Goal: Task Accomplishment & Management: Complete application form

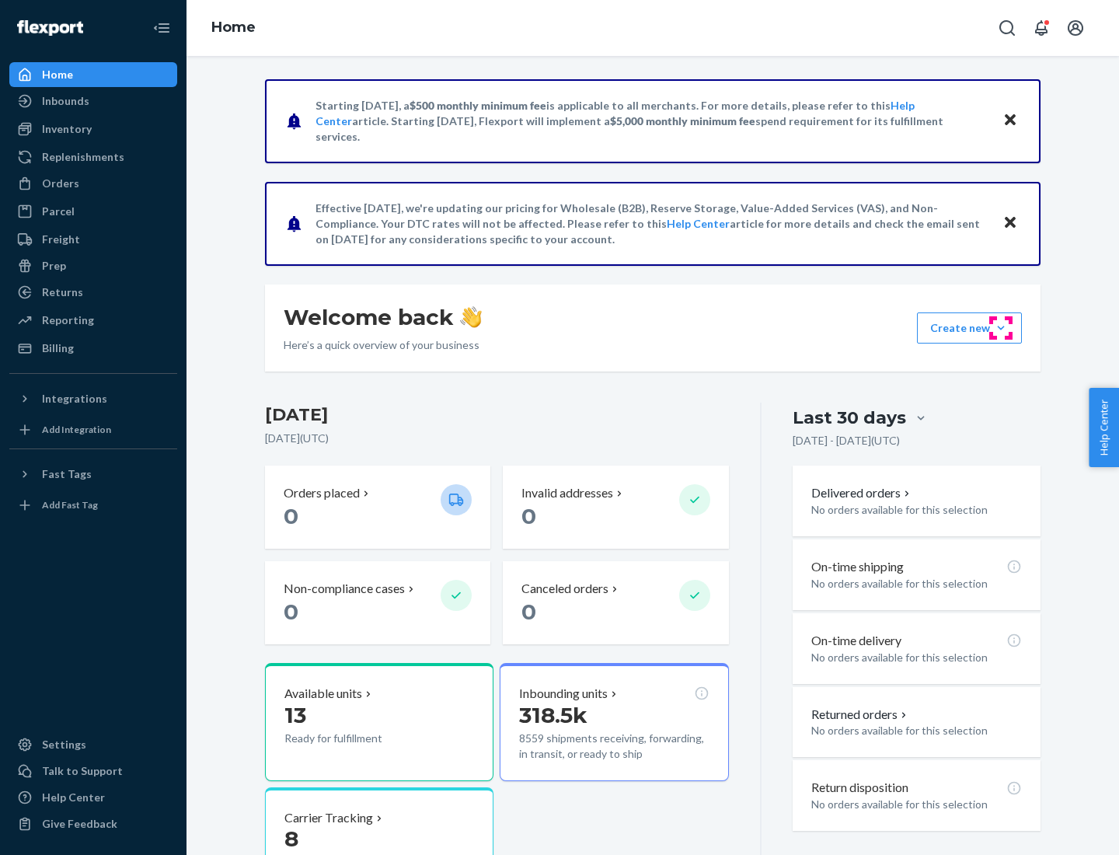
click at [1001, 328] on button "Create new Create new inbound Create new order Create new product" at bounding box center [969, 327] width 105 height 31
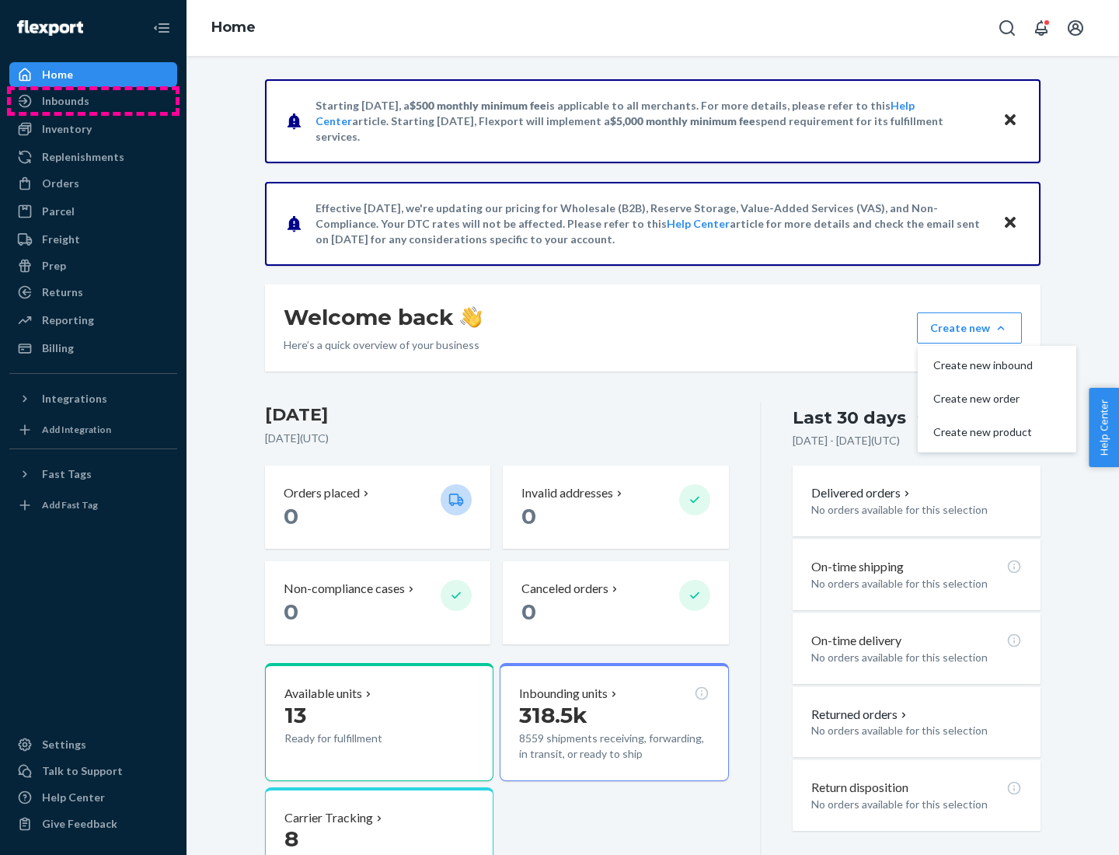
click at [93, 101] on div "Inbounds" at bounding box center [93, 101] width 165 height 22
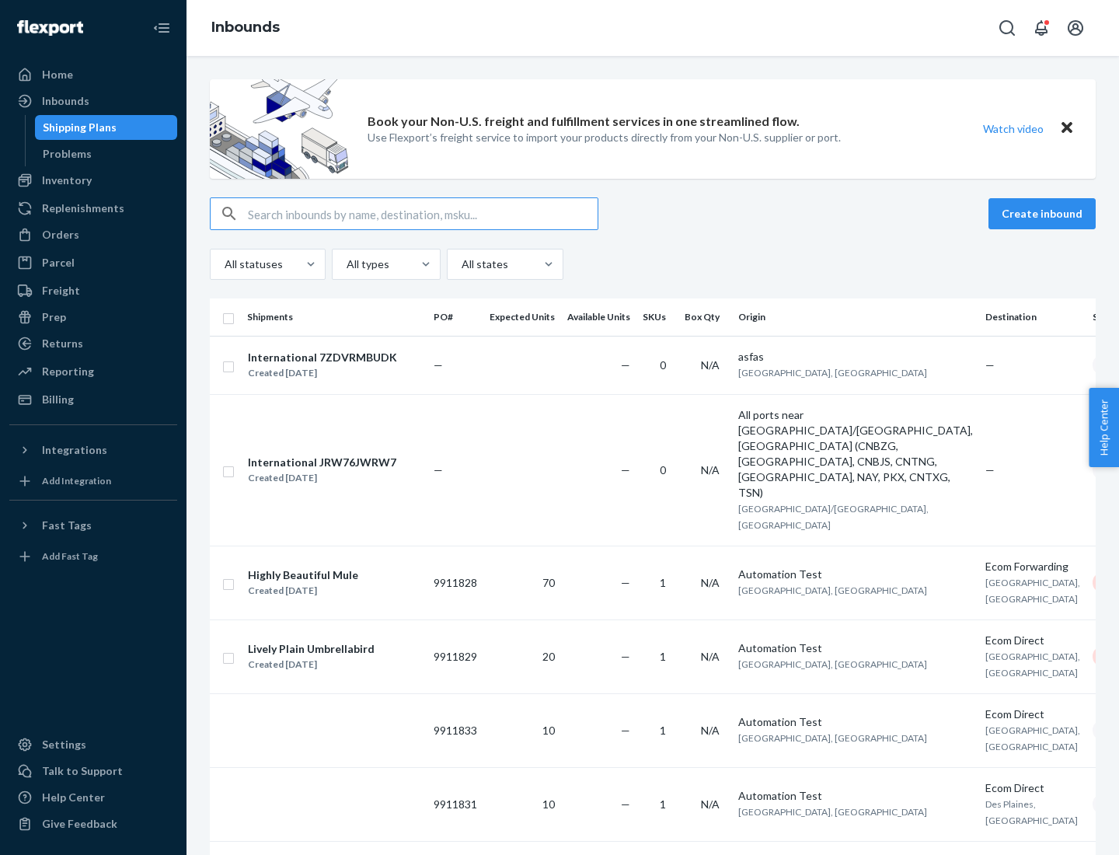
click at [1045, 214] on button "Create inbound" at bounding box center [1042, 213] width 107 height 31
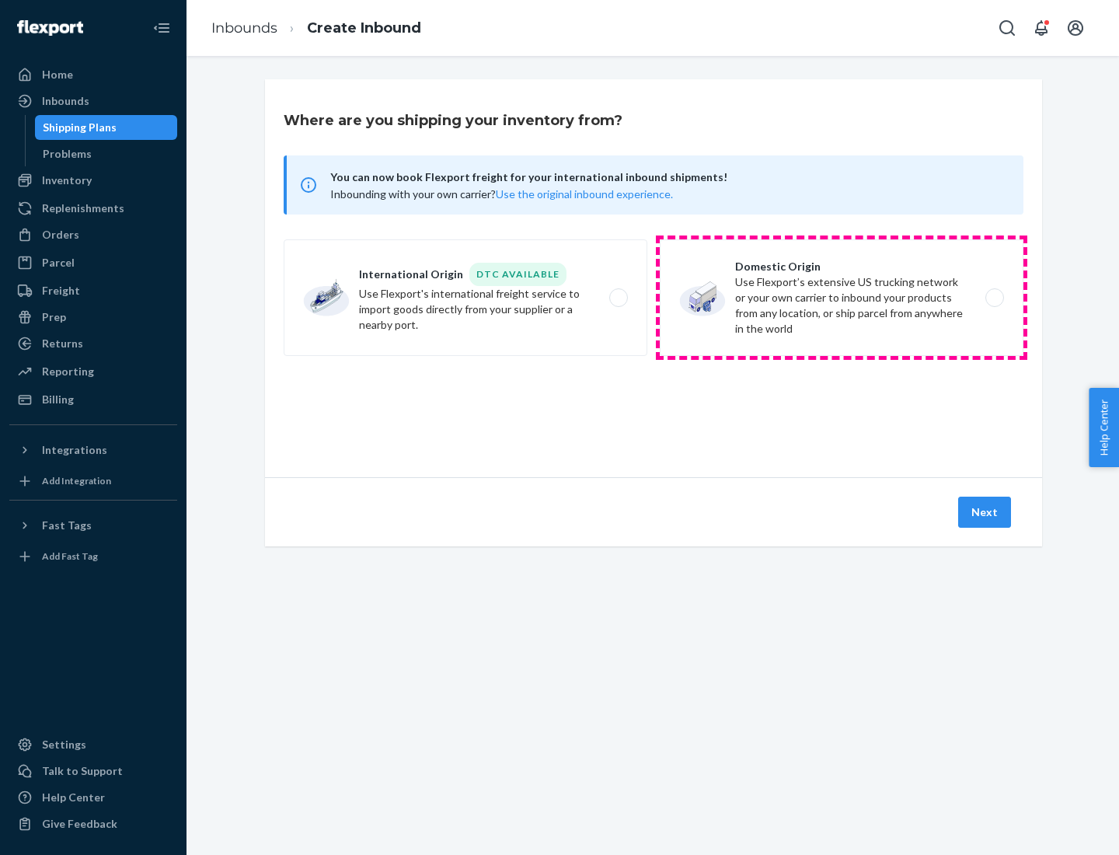
click at [842, 298] on label "Domestic Origin Use Flexport’s extensive US trucking network or your own carrie…" at bounding box center [842, 297] width 364 height 117
click at [994, 298] on input "Domestic Origin Use Flexport’s extensive US trucking network or your own carrie…" at bounding box center [999, 298] width 10 height 10
radio input "true"
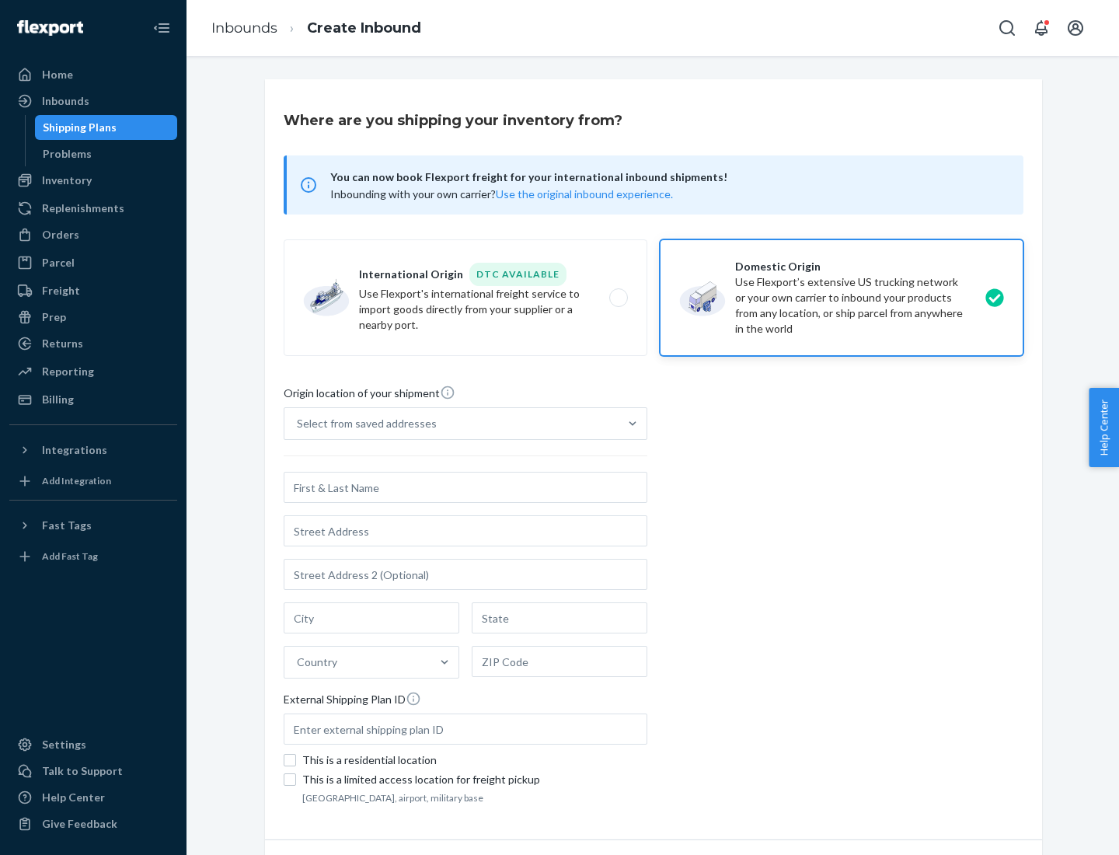
click at [363, 424] on div "Select from saved addresses" at bounding box center [367, 424] width 140 height 16
click at [298, 424] on input "Select from saved addresses" at bounding box center [298, 424] width 2 height 16
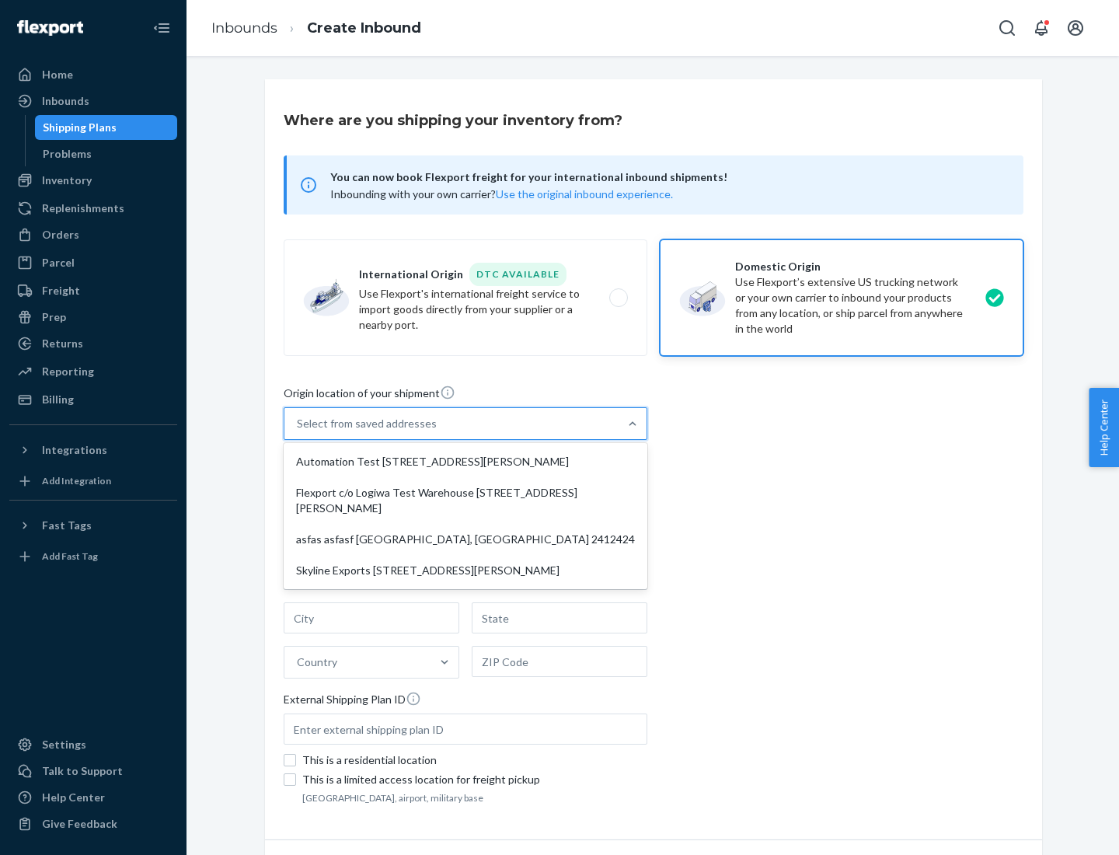
scroll to position [6, 0]
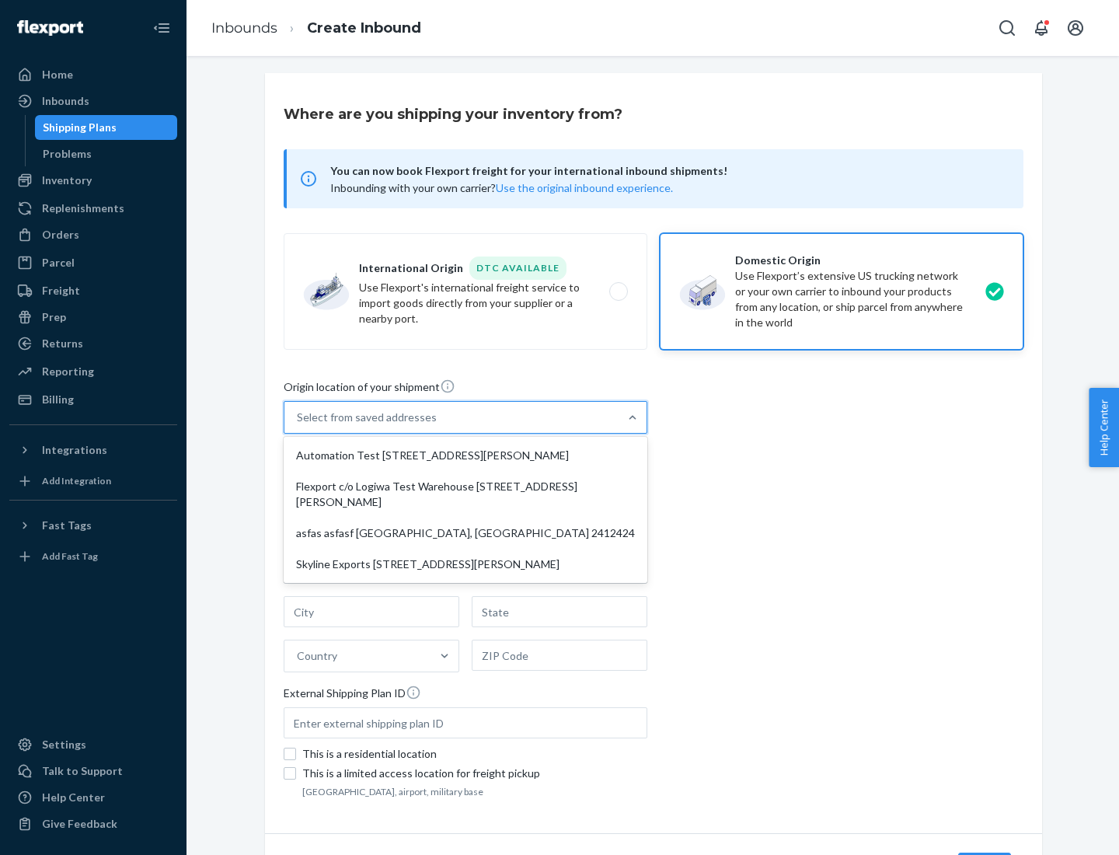
click at [466, 455] on div "Automation Test [STREET_ADDRESS][PERSON_NAME]" at bounding box center [466, 455] width 358 height 31
click at [298, 425] on input "option Automation Test [STREET_ADDRESS][PERSON_NAME] focused, 1 of 4. 4 results…" at bounding box center [298, 418] width 2 height 16
type input "Automation Test"
type input "9th Floor"
type input "[GEOGRAPHIC_DATA]"
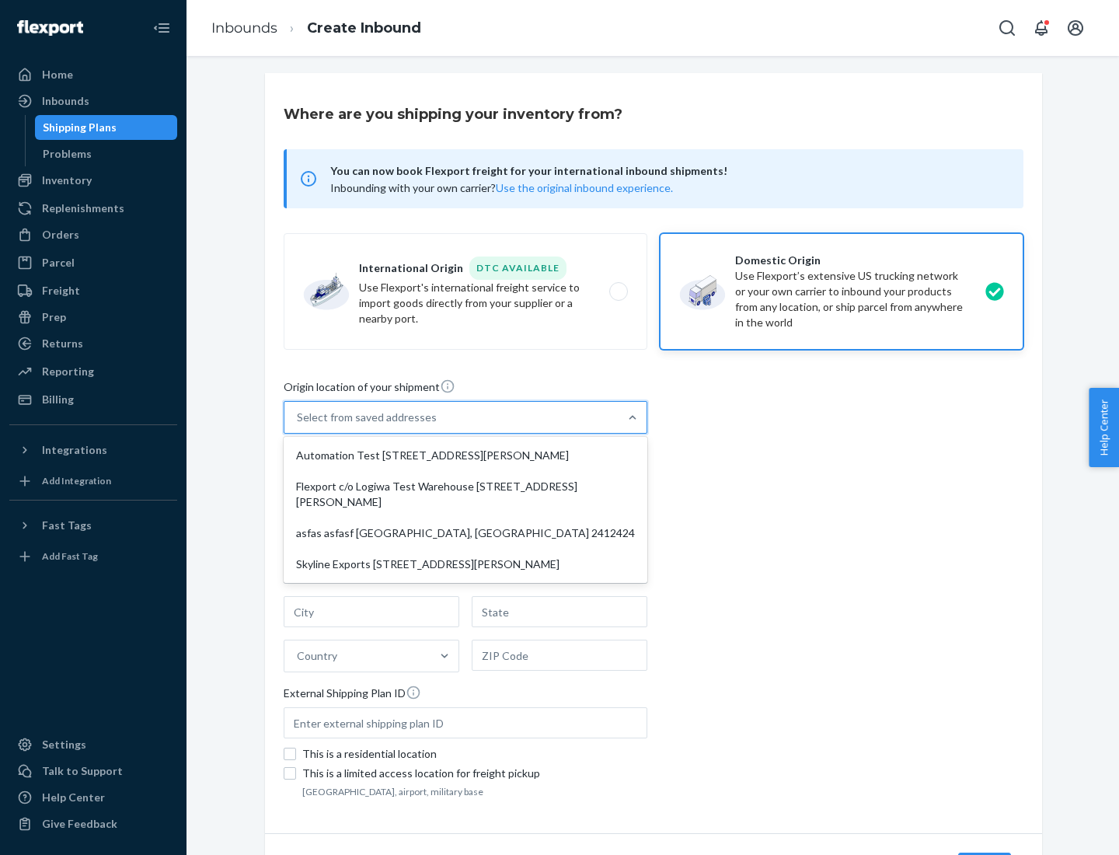
type input "CA"
type input "94104"
type input "[STREET_ADDRESS][PERSON_NAME]"
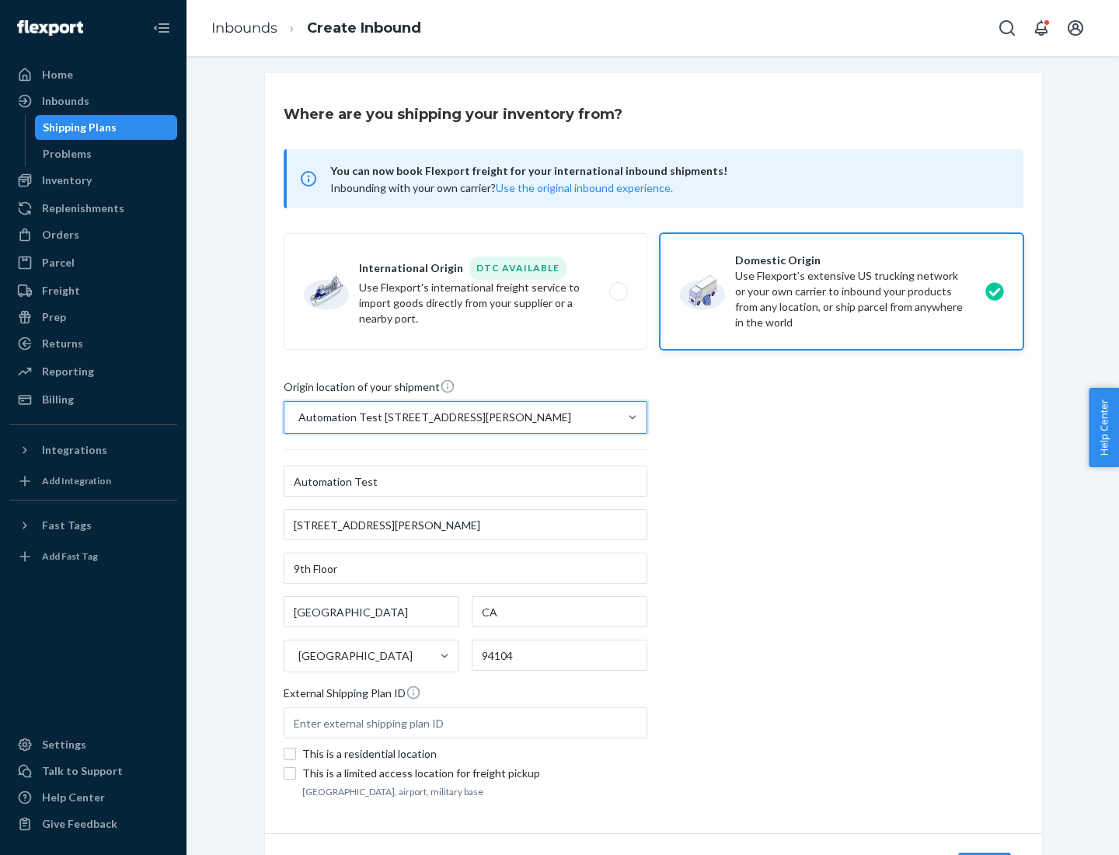
scroll to position [91, 0]
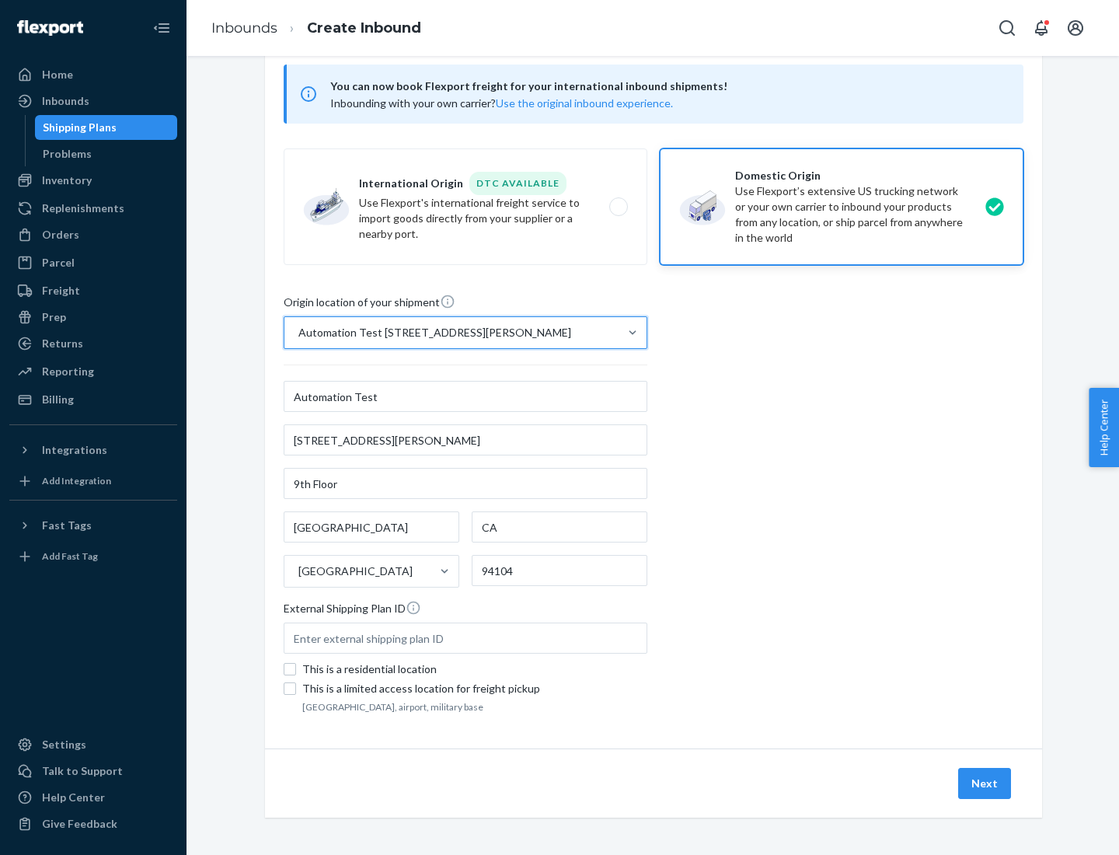
click at [985, 783] on button "Next" at bounding box center [984, 783] width 53 height 31
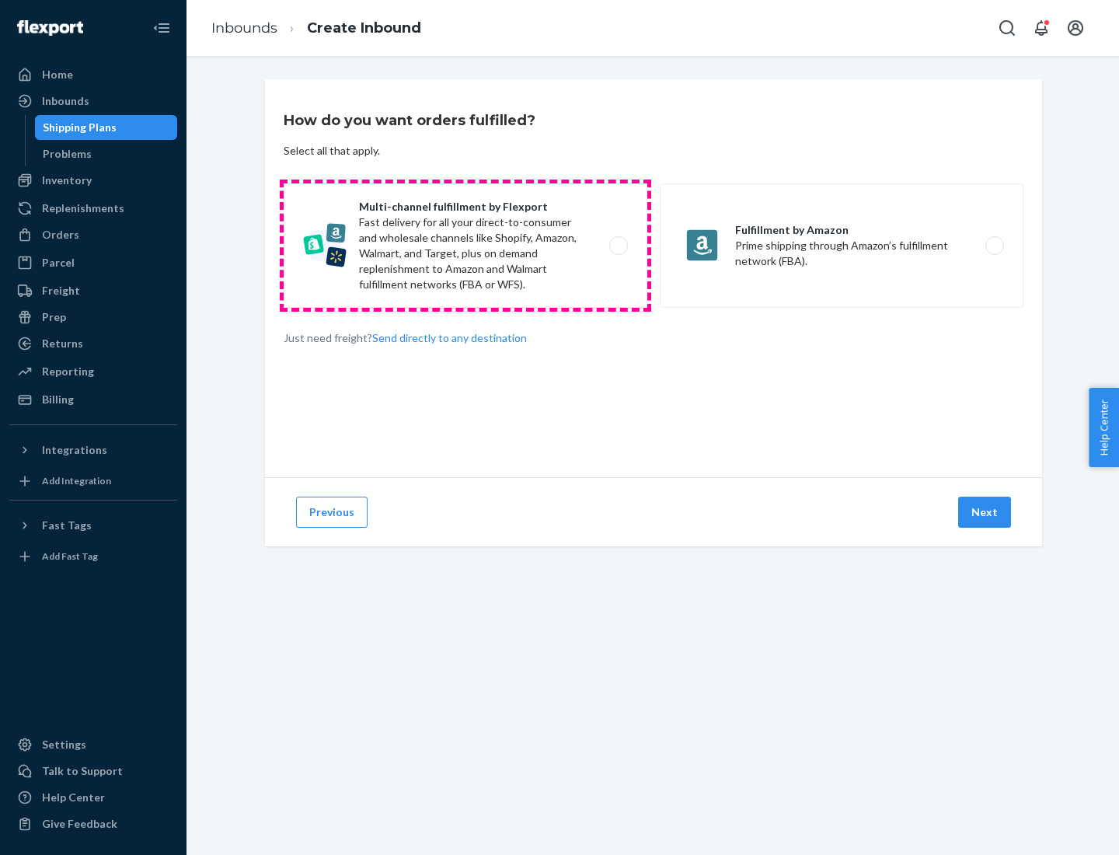
click at [466, 246] on label "Multi-channel fulfillment by Flexport Fast delivery for all your direct-to-cons…" at bounding box center [466, 245] width 364 height 124
click at [618, 246] on input "Multi-channel fulfillment by Flexport Fast delivery for all your direct-to-cons…" at bounding box center [623, 246] width 10 height 10
radio input "true"
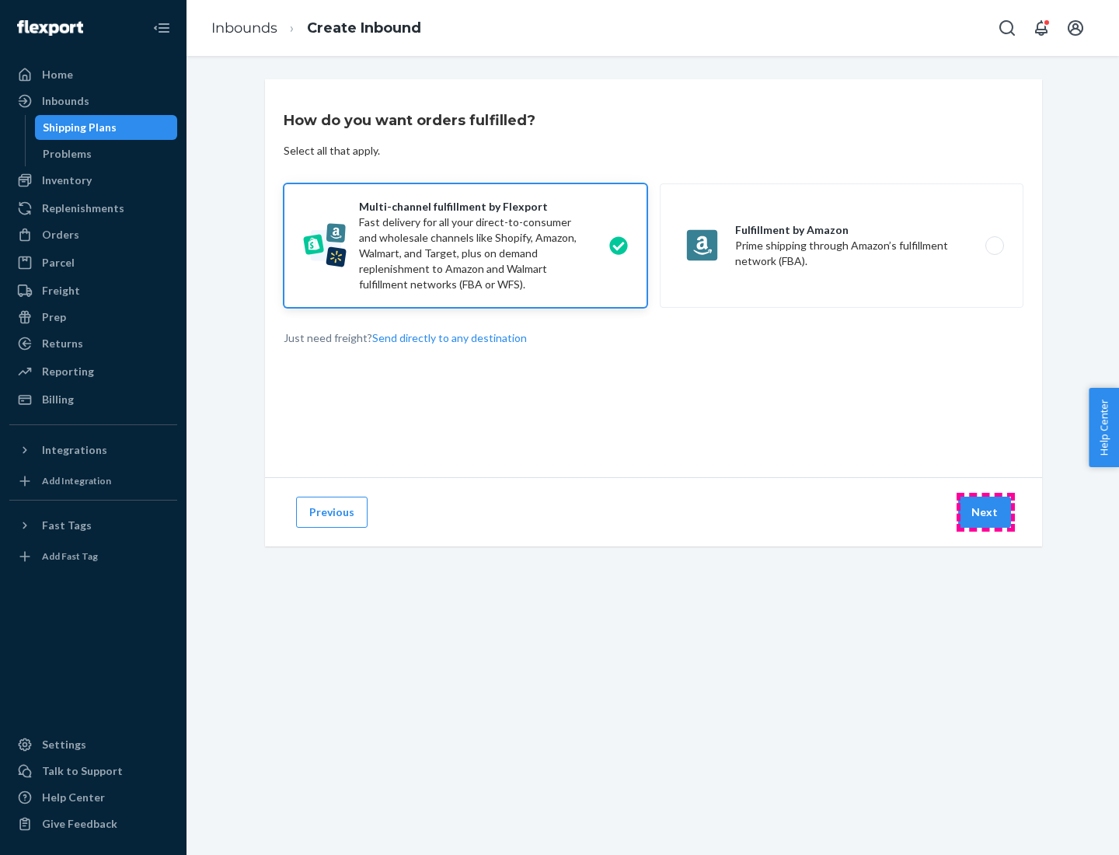
click at [985, 512] on button "Next" at bounding box center [984, 512] width 53 height 31
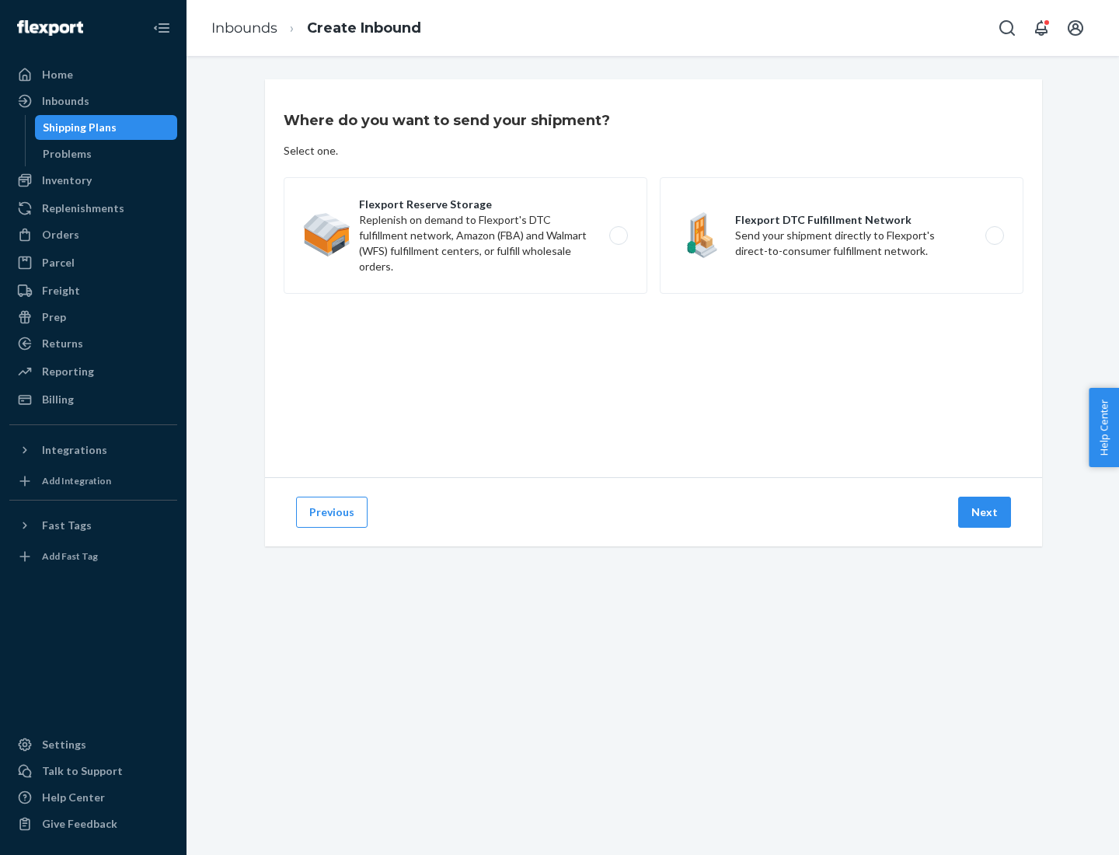
click at [842, 235] on label "Flexport DTC Fulfillment Network Send your shipment directly to Flexport's dire…" at bounding box center [842, 235] width 364 height 117
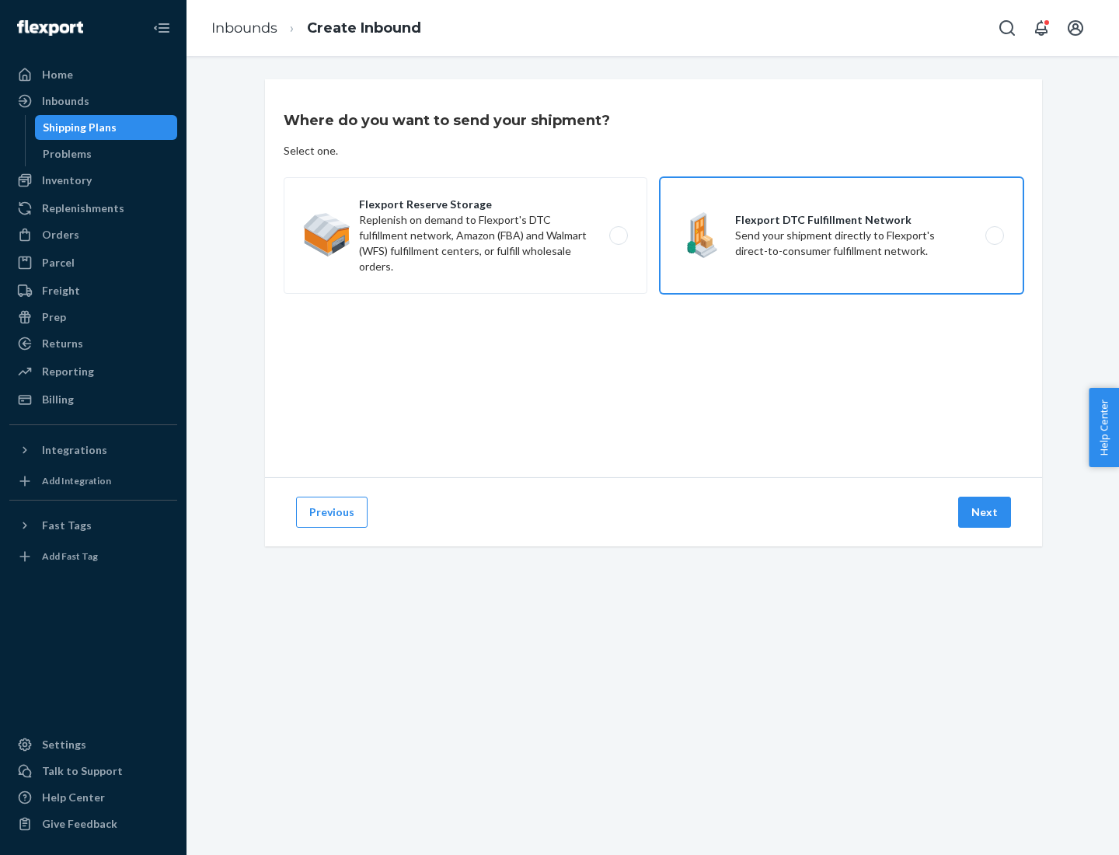
click at [994, 235] on input "Flexport DTC Fulfillment Network Send your shipment directly to Flexport's dire…" at bounding box center [999, 236] width 10 height 10
radio input "true"
click at [985, 512] on button "Next" at bounding box center [984, 512] width 53 height 31
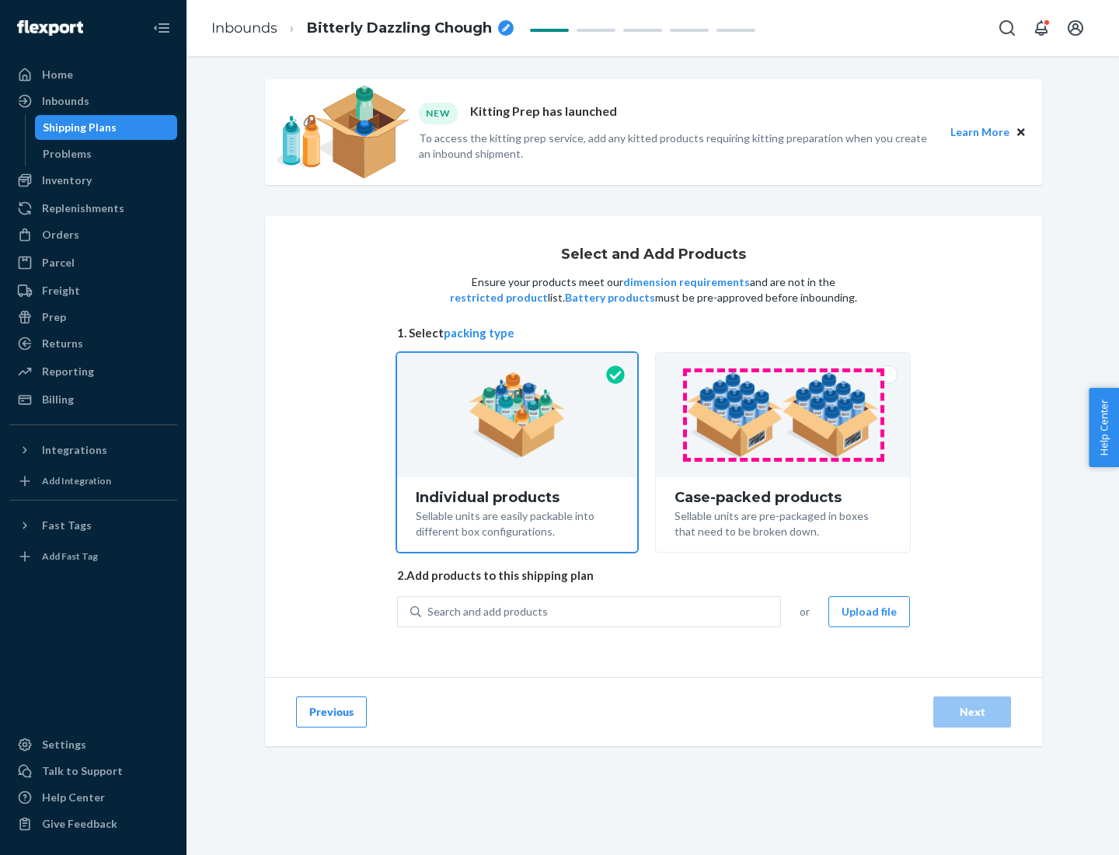
click at [783, 415] on img at bounding box center [783, 414] width 194 height 85
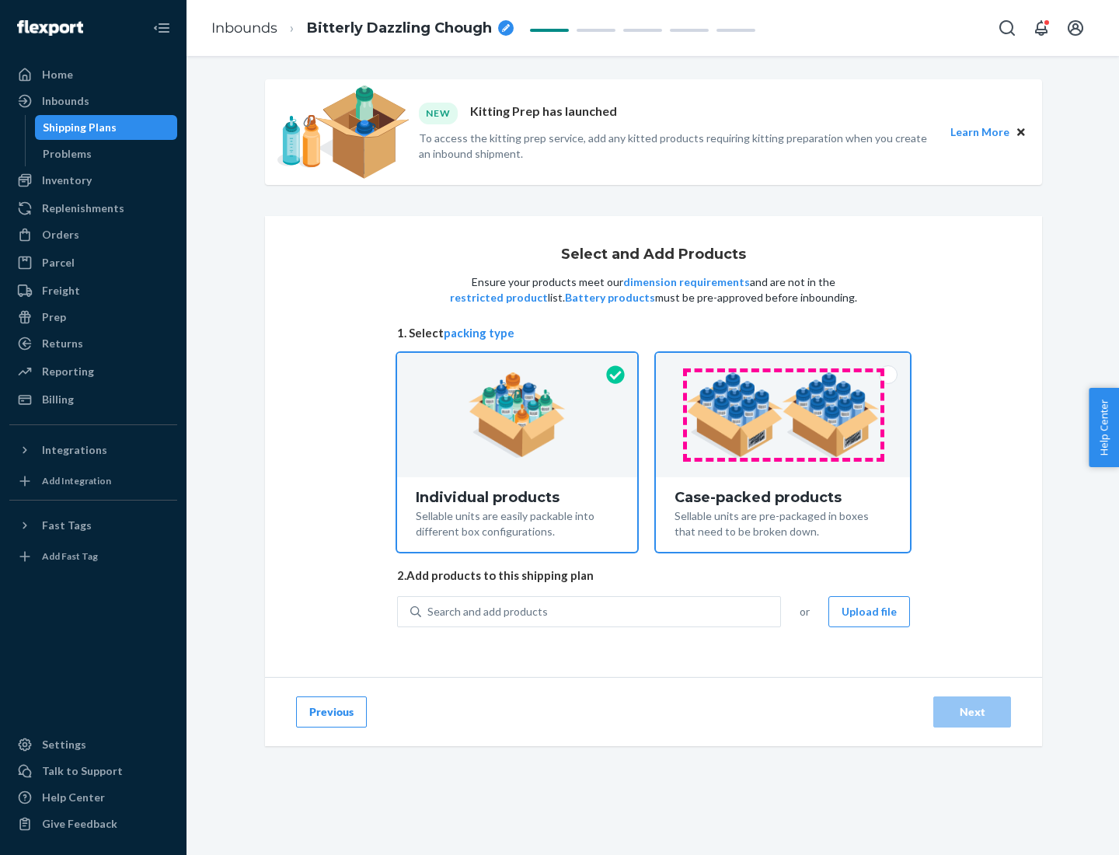
click at [783, 363] on input "Case-packed products Sellable units are pre-packaged in boxes that need to be b…" at bounding box center [783, 358] width 10 height 10
radio input "true"
radio input "false"
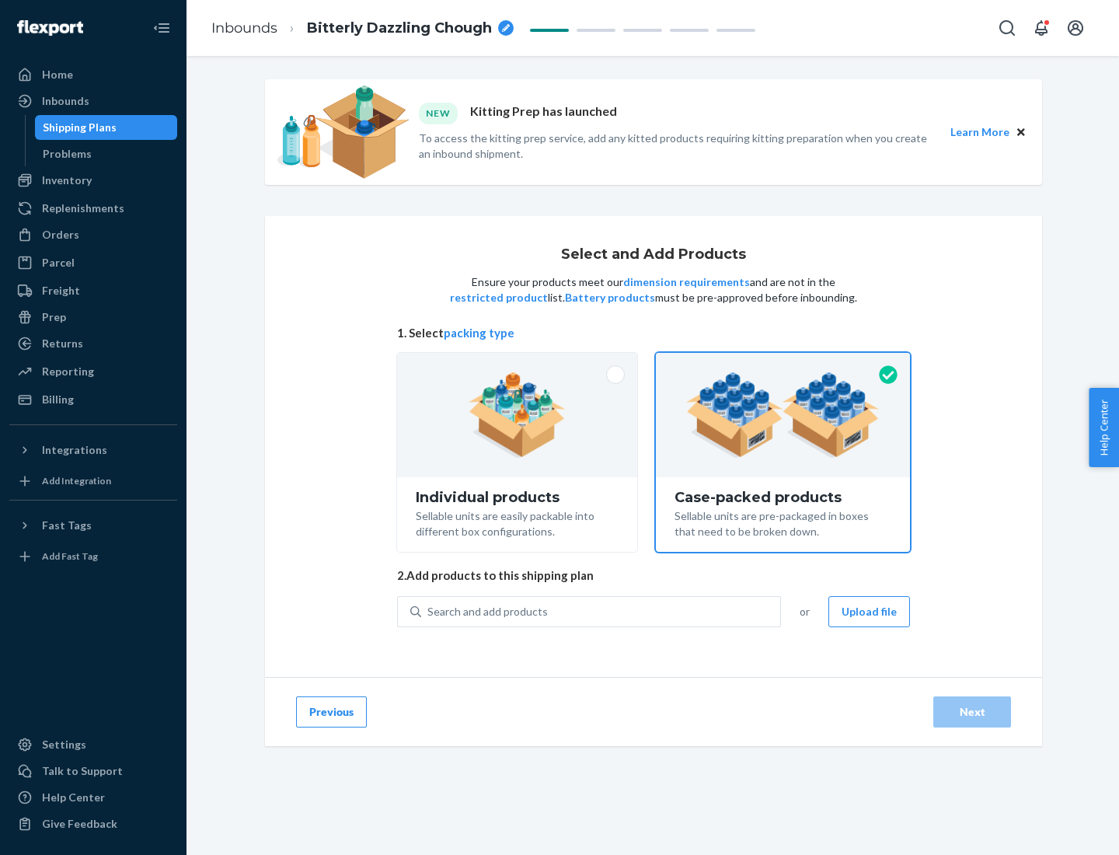
click at [602, 611] on div "Search and add products" at bounding box center [600, 612] width 359 height 28
click at [429, 611] on input "Search and add products" at bounding box center [428, 612] width 2 height 16
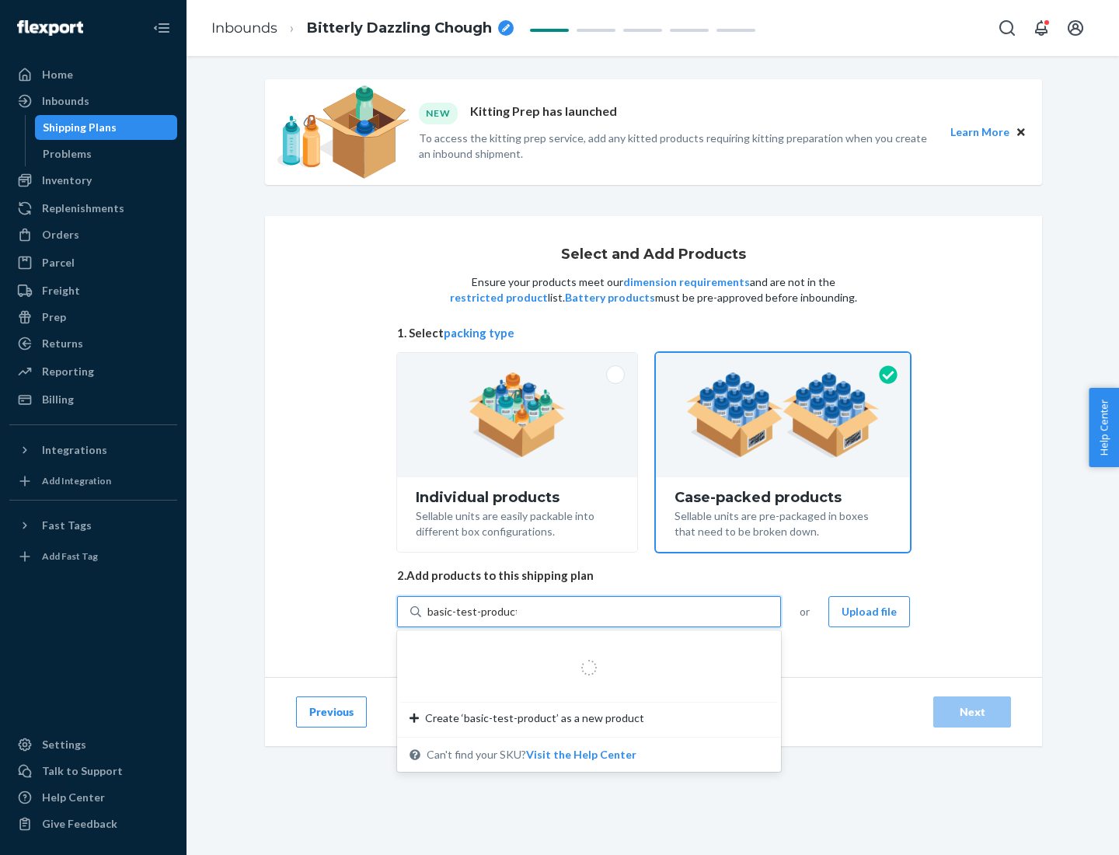
type input "basic-test-product-1"
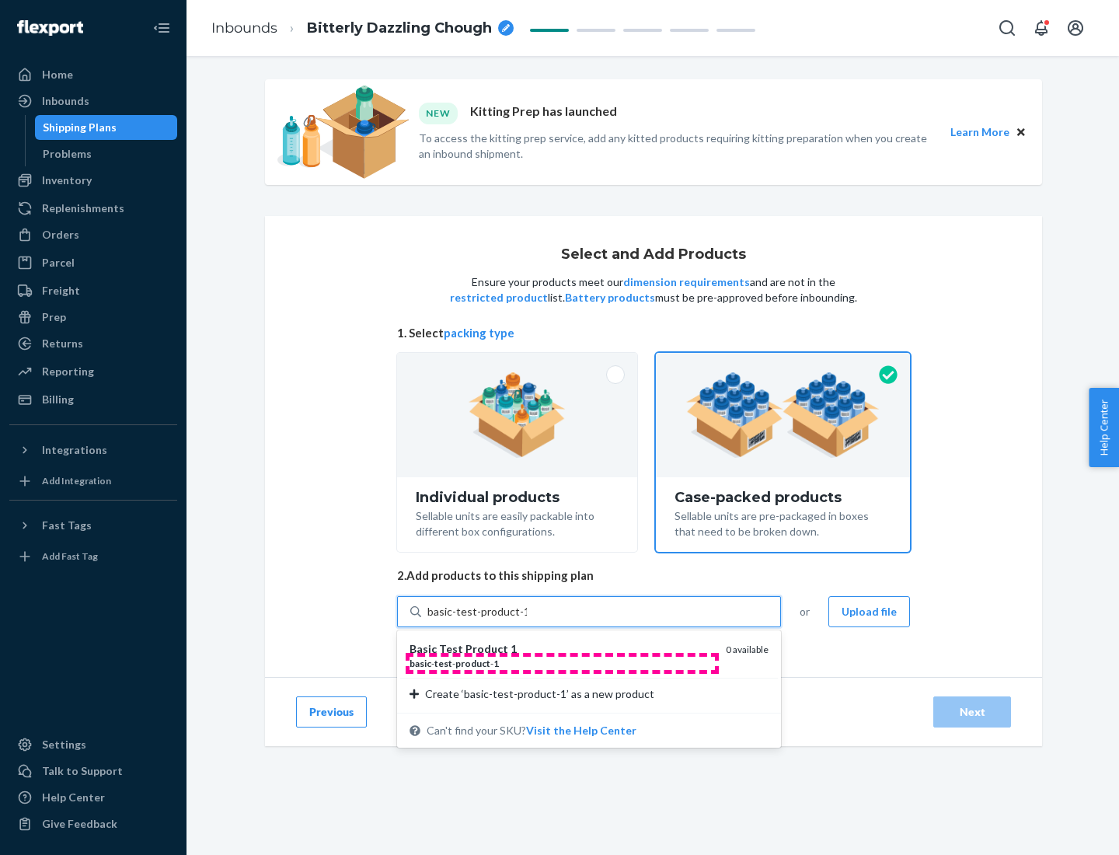
click at [562, 663] on div "basic - test - product - 1" at bounding box center [562, 663] width 304 height 13
click at [527, 619] on input "basic-test-product-1" at bounding box center [476, 612] width 99 height 16
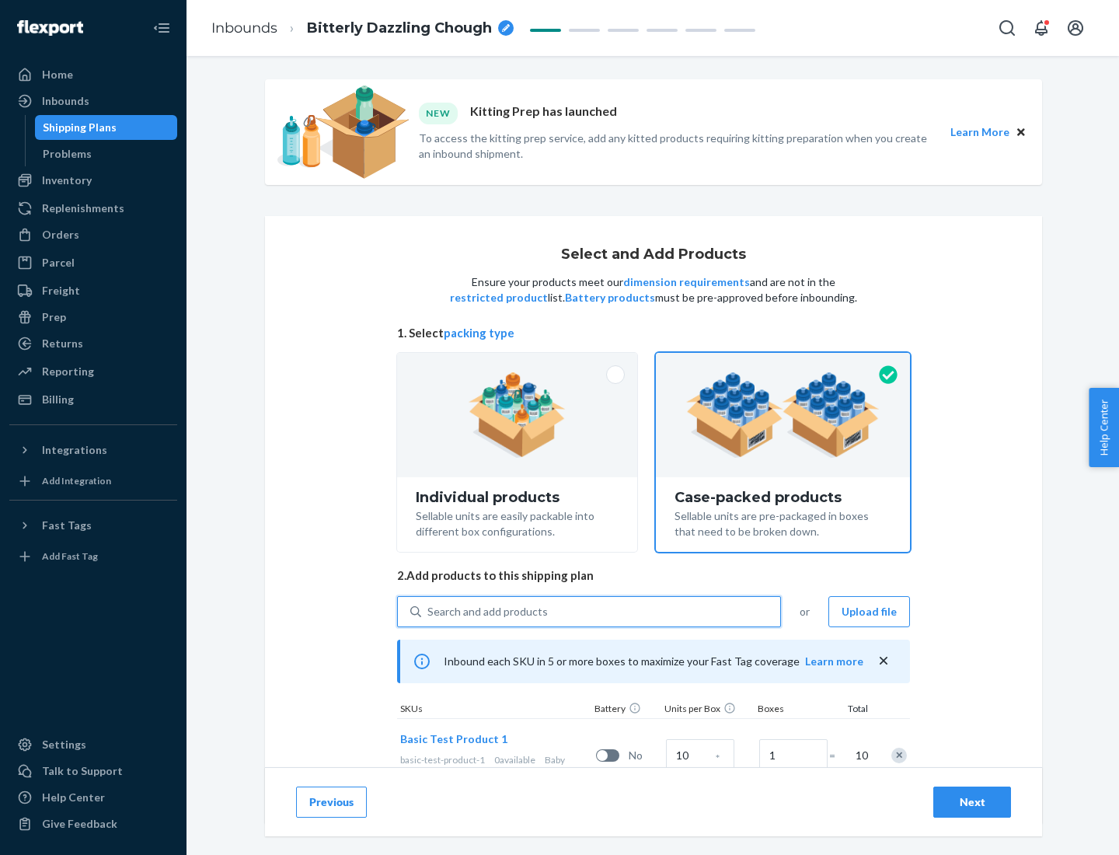
scroll to position [56, 0]
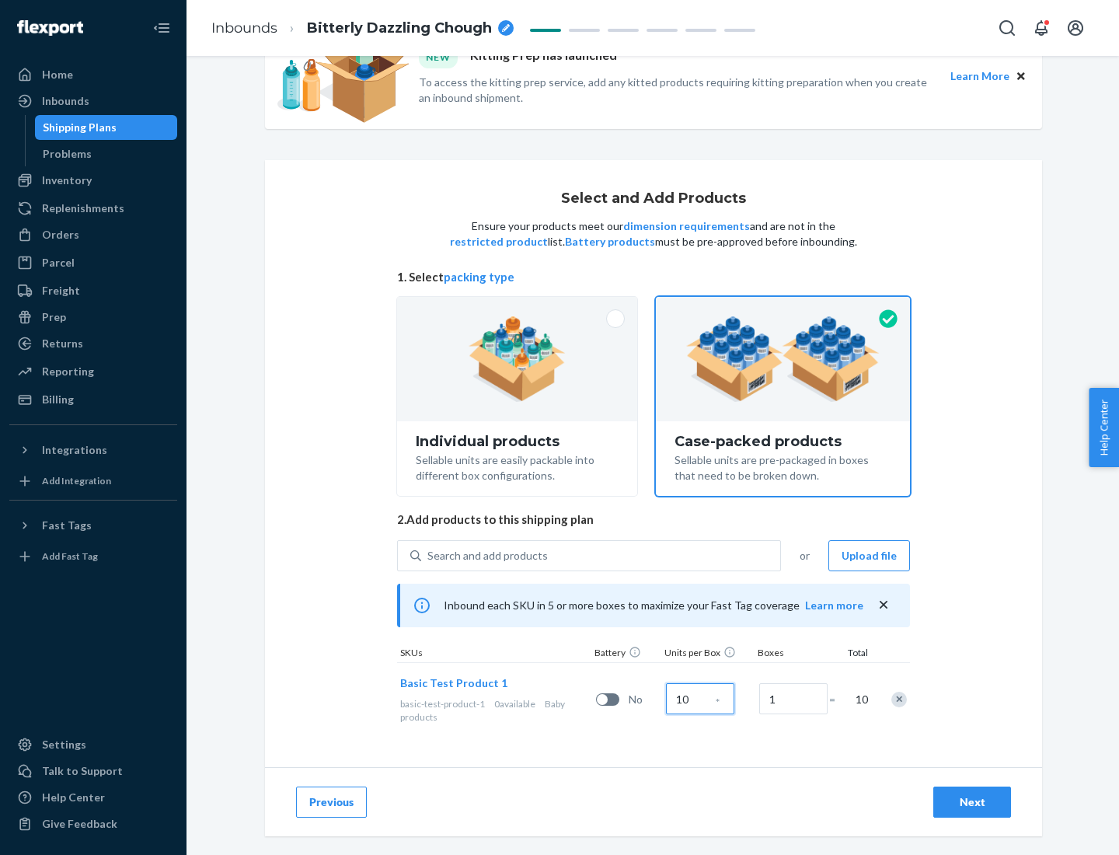
type input "10"
type input "7"
click at [972, 802] on div "Next" at bounding box center [972, 802] width 51 height 16
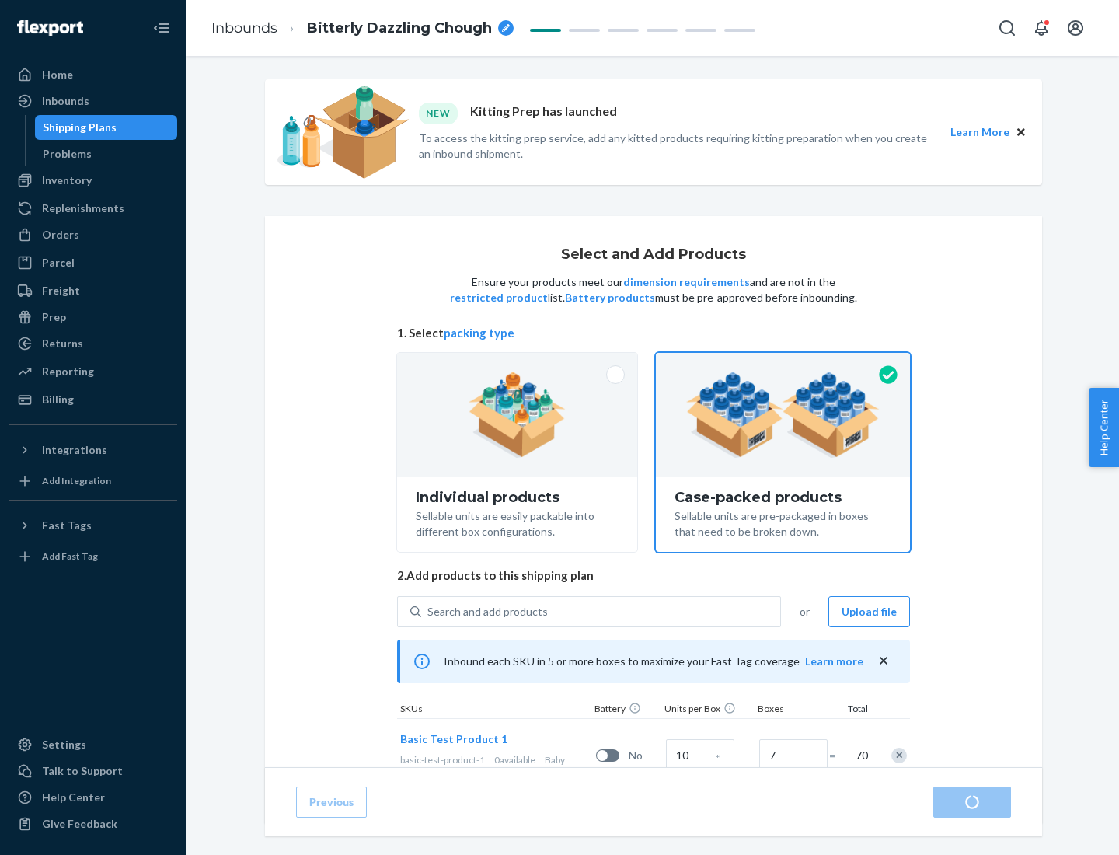
radio input "true"
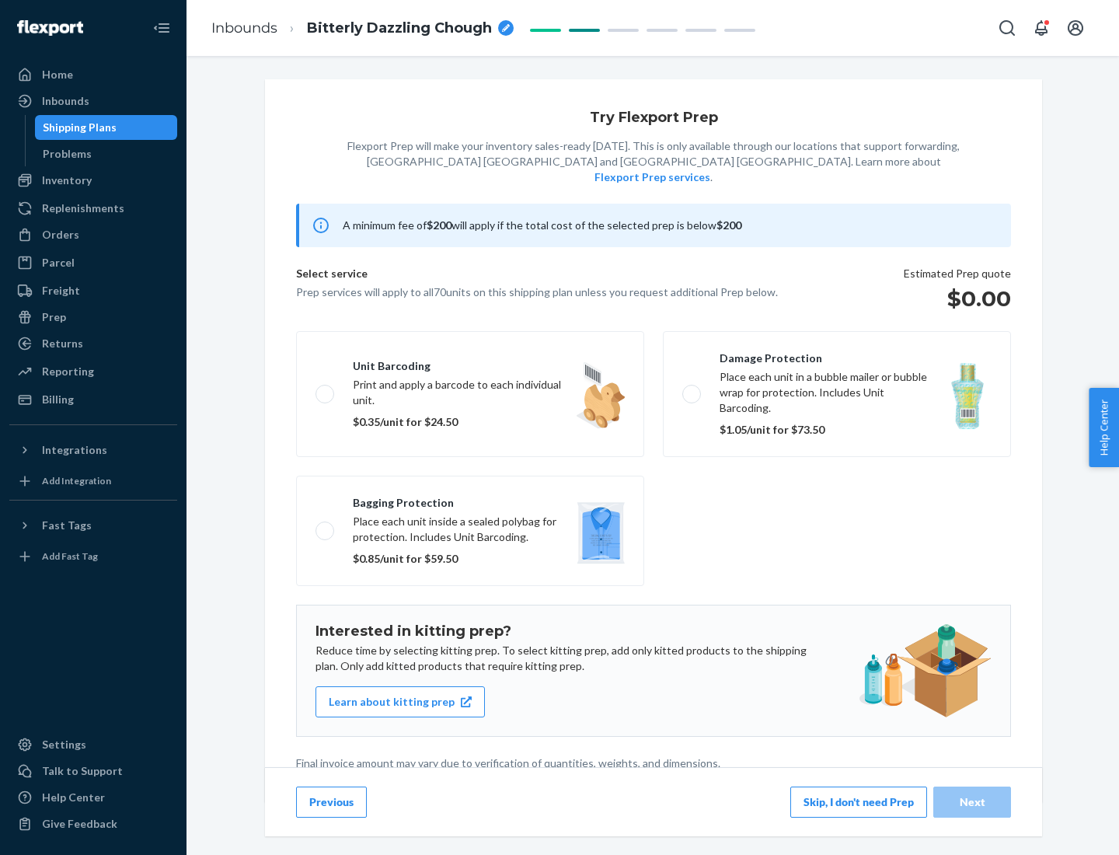
scroll to position [4, 0]
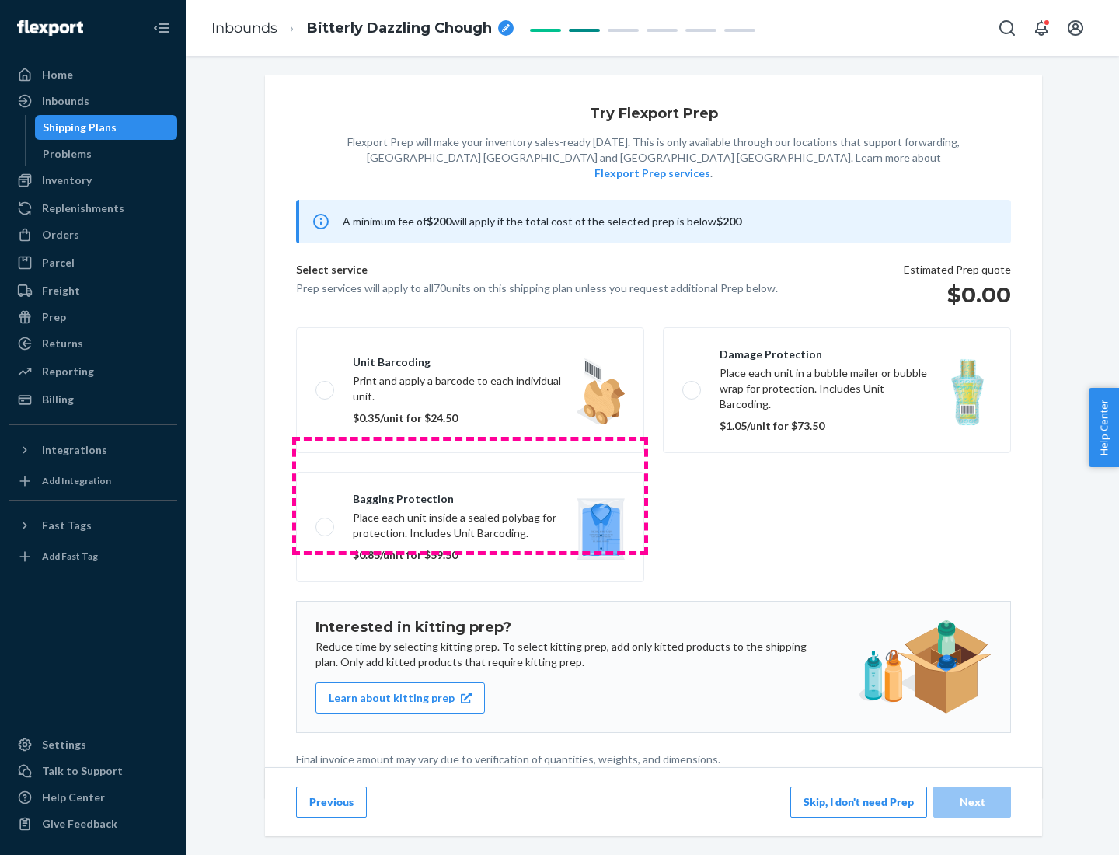
click at [470, 495] on label "Bagging protection Place each unit inside a sealed polybag for protection. Incl…" at bounding box center [470, 527] width 348 height 110
click at [326, 521] on input "Bagging protection Place each unit inside a sealed polybag for protection. Incl…" at bounding box center [321, 526] width 10 height 10
checkbox input "true"
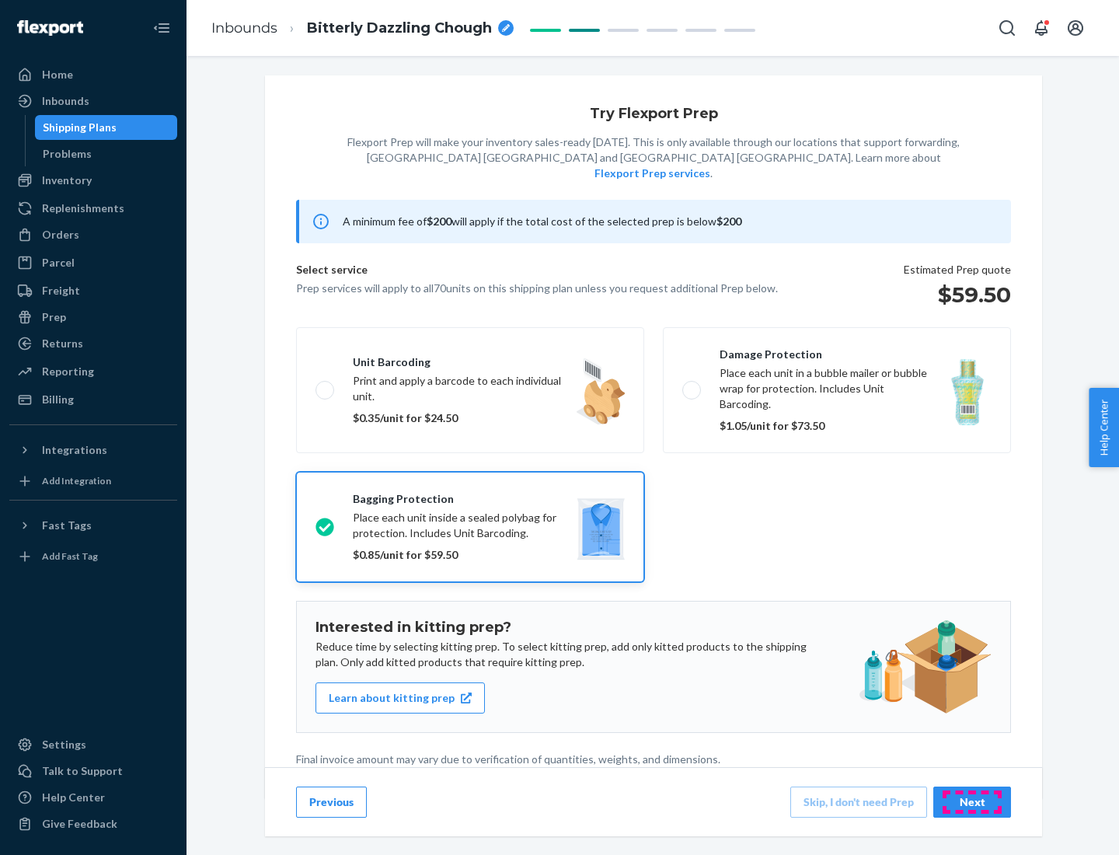
click at [972, 801] on div "Next" at bounding box center [972, 802] width 51 height 16
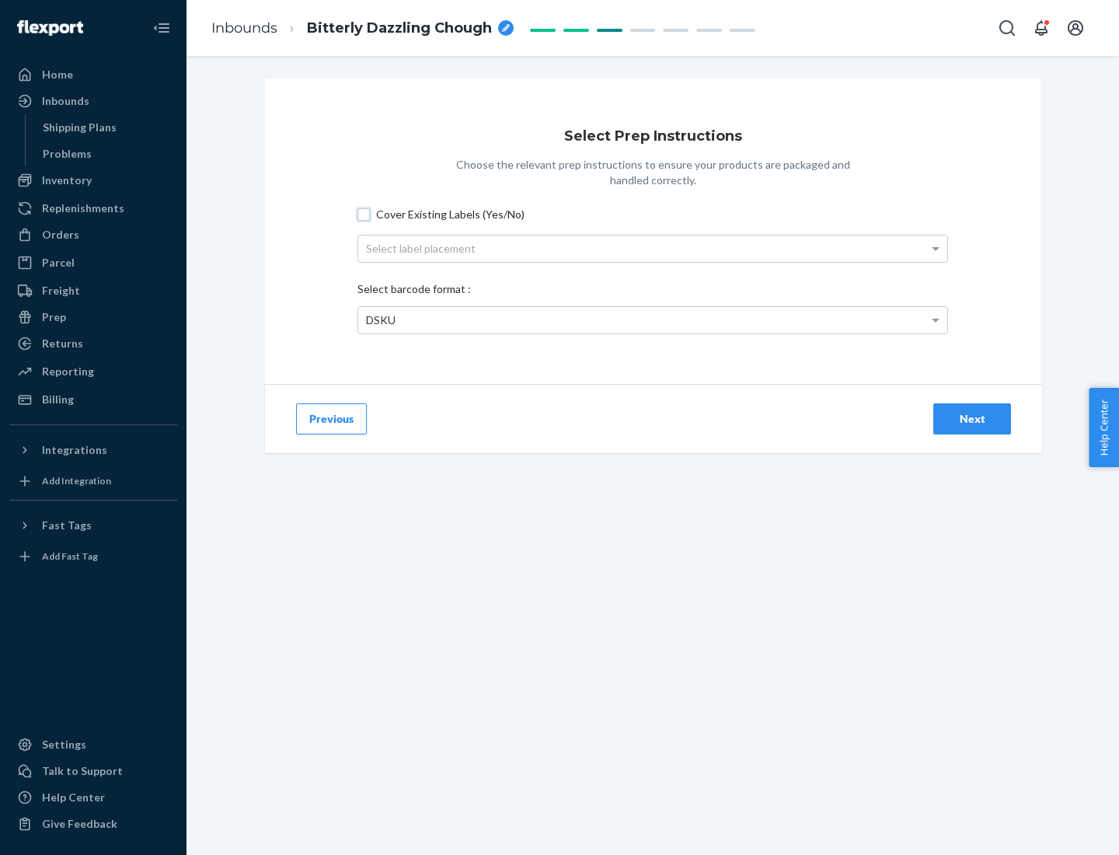
click at [364, 214] on input "Cover Existing Labels (Yes/No)" at bounding box center [364, 214] width 12 height 12
checkbox input "true"
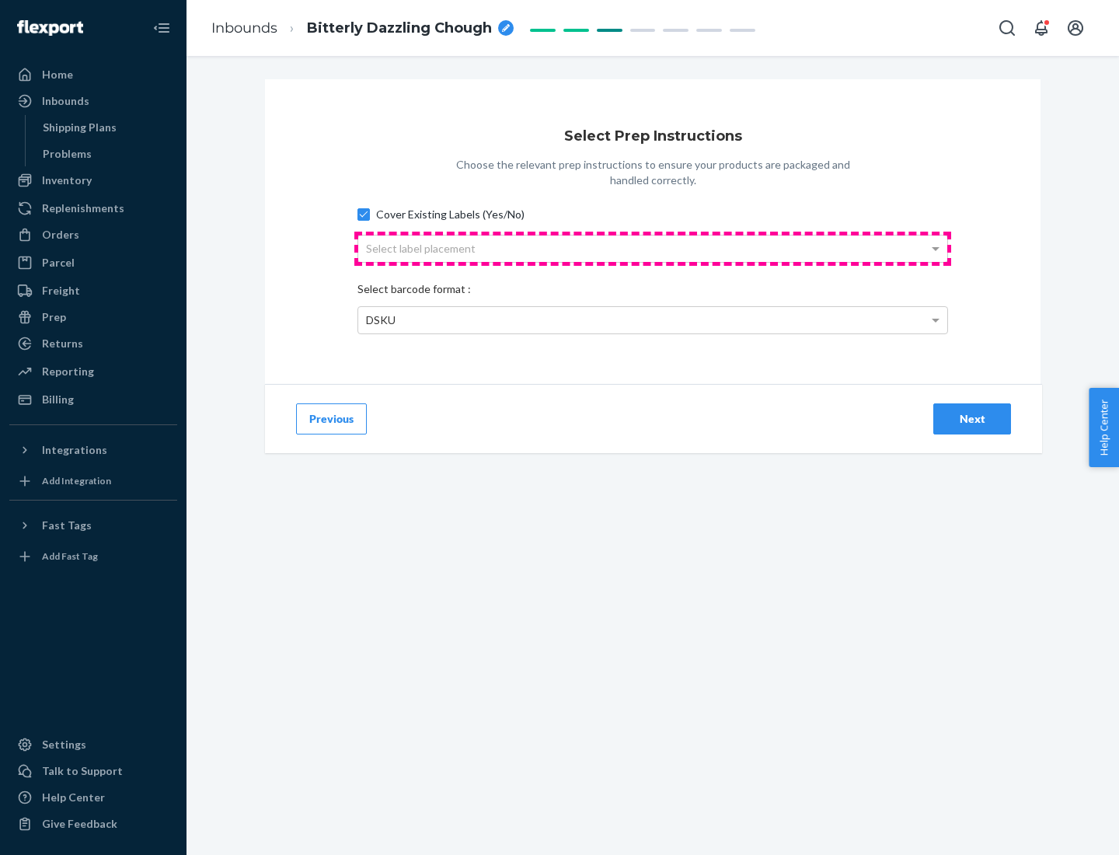
click at [653, 248] on div "Select label placement" at bounding box center [652, 248] width 589 height 26
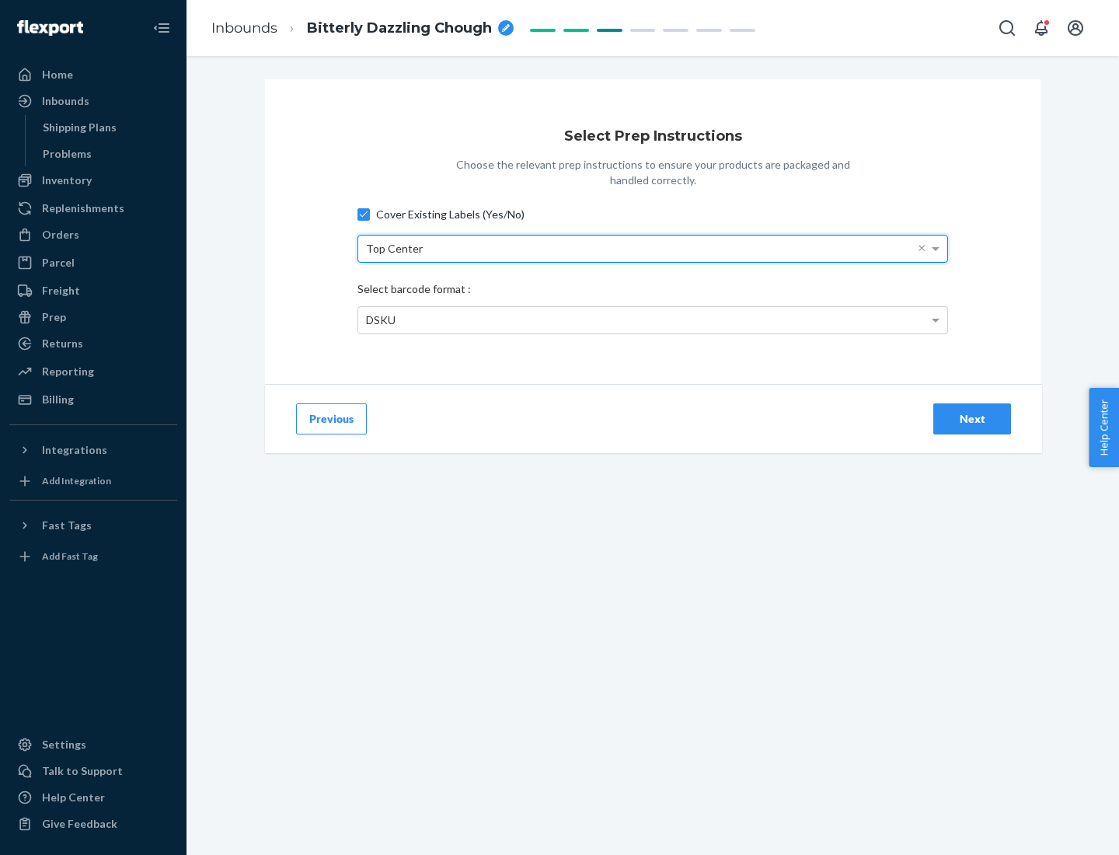
click at [653, 319] on div "DSKU" at bounding box center [652, 320] width 589 height 26
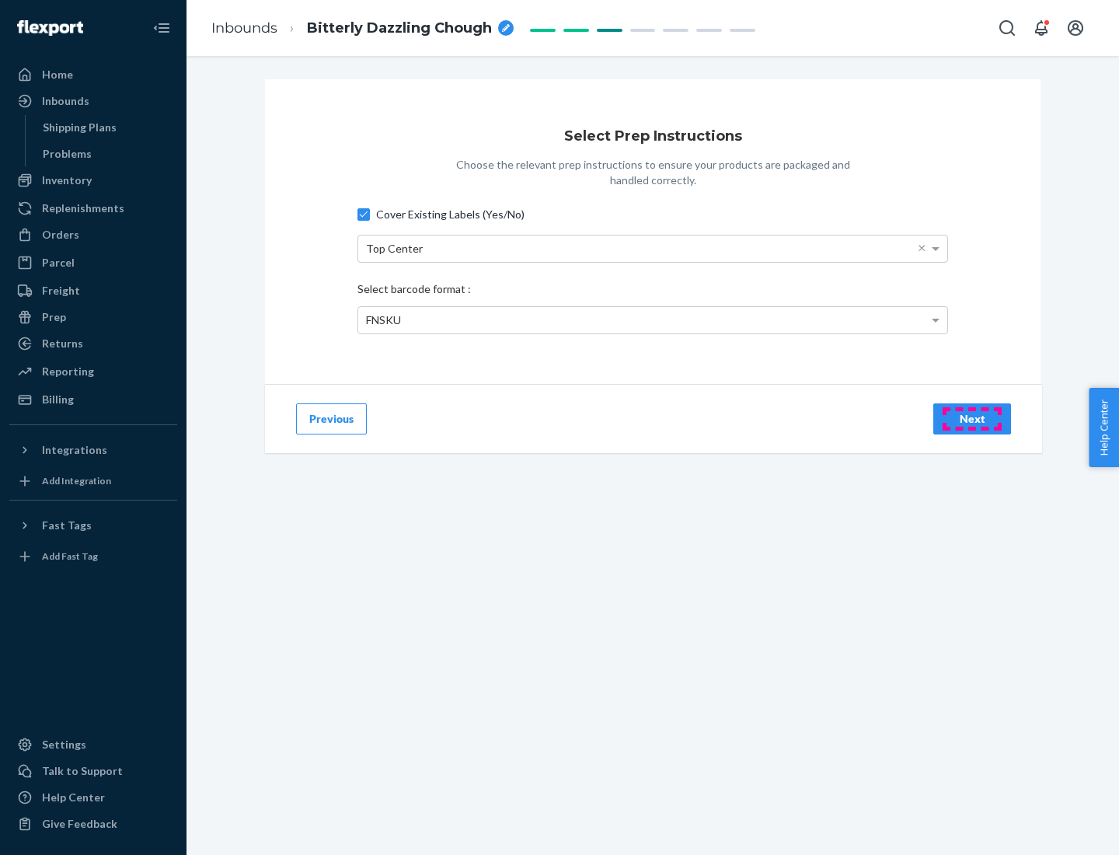
click at [972, 418] on div "Next" at bounding box center [972, 419] width 51 height 16
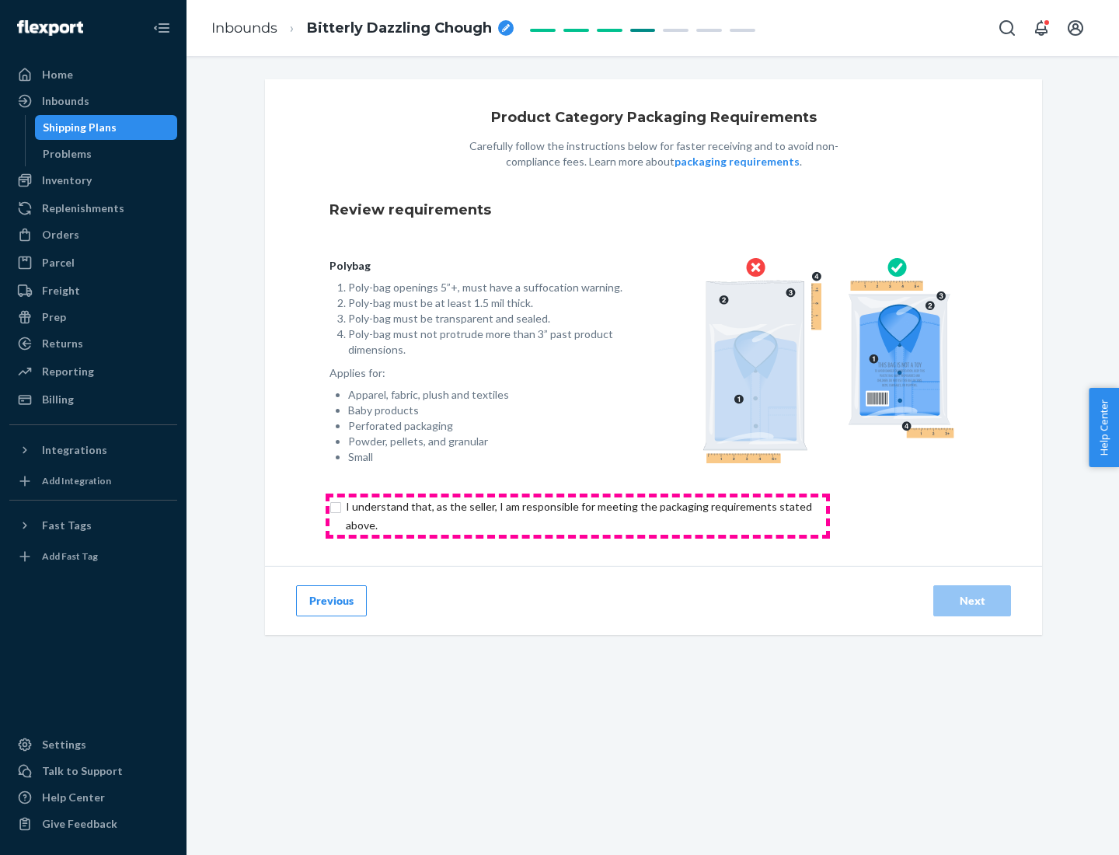
click at [577, 515] on input "checkbox" at bounding box center [588, 515] width 517 height 37
checkbox input "true"
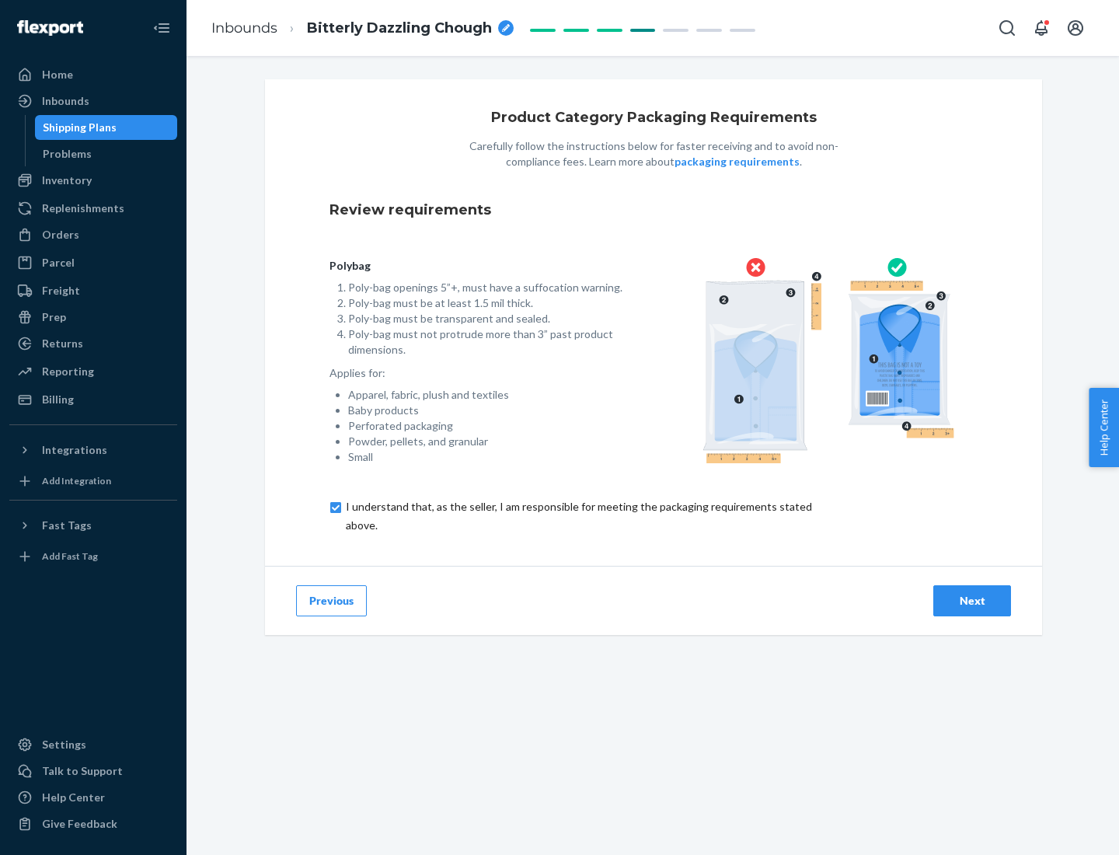
click at [972, 600] on div "Next" at bounding box center [972, 601] width 51 height 16
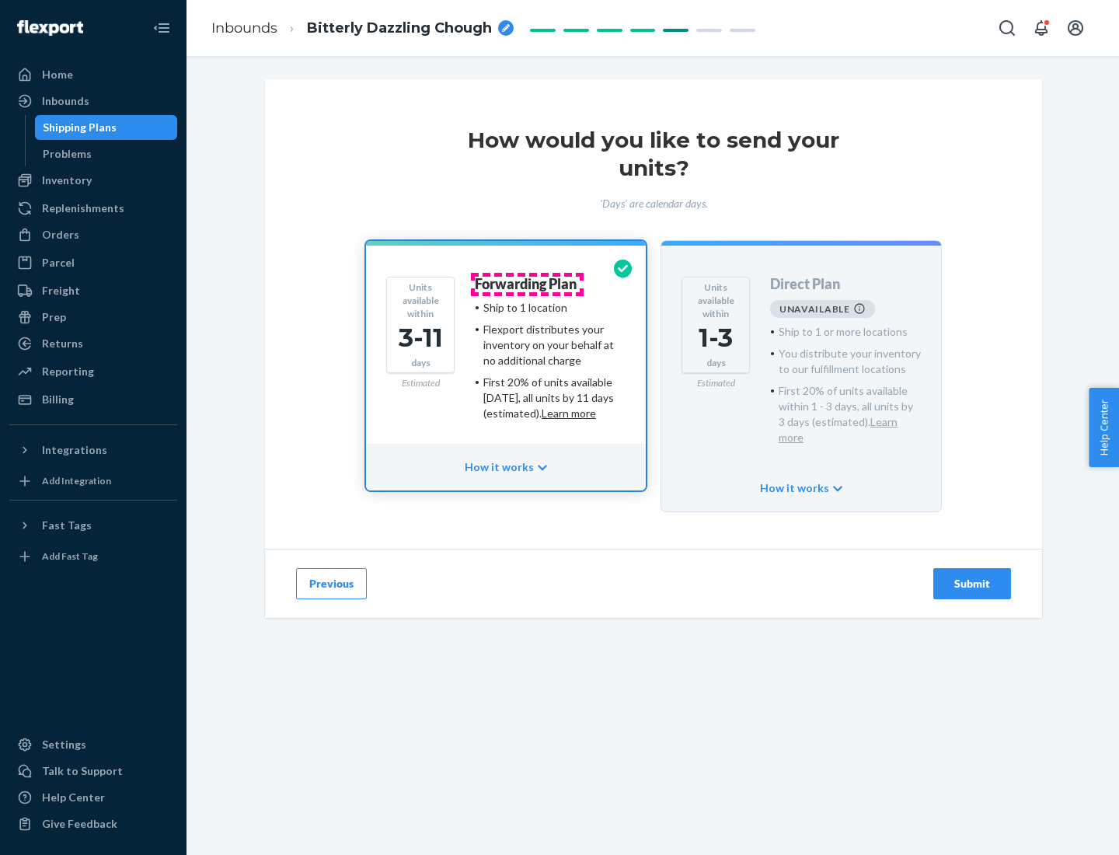
click at [527, 284] on h4 "Forwarding Plan" at bounding box center [526, 285] width 102 height 16
click at [972, 576] on div "Submit" at bounding box center [972, 584] width 51 height 16
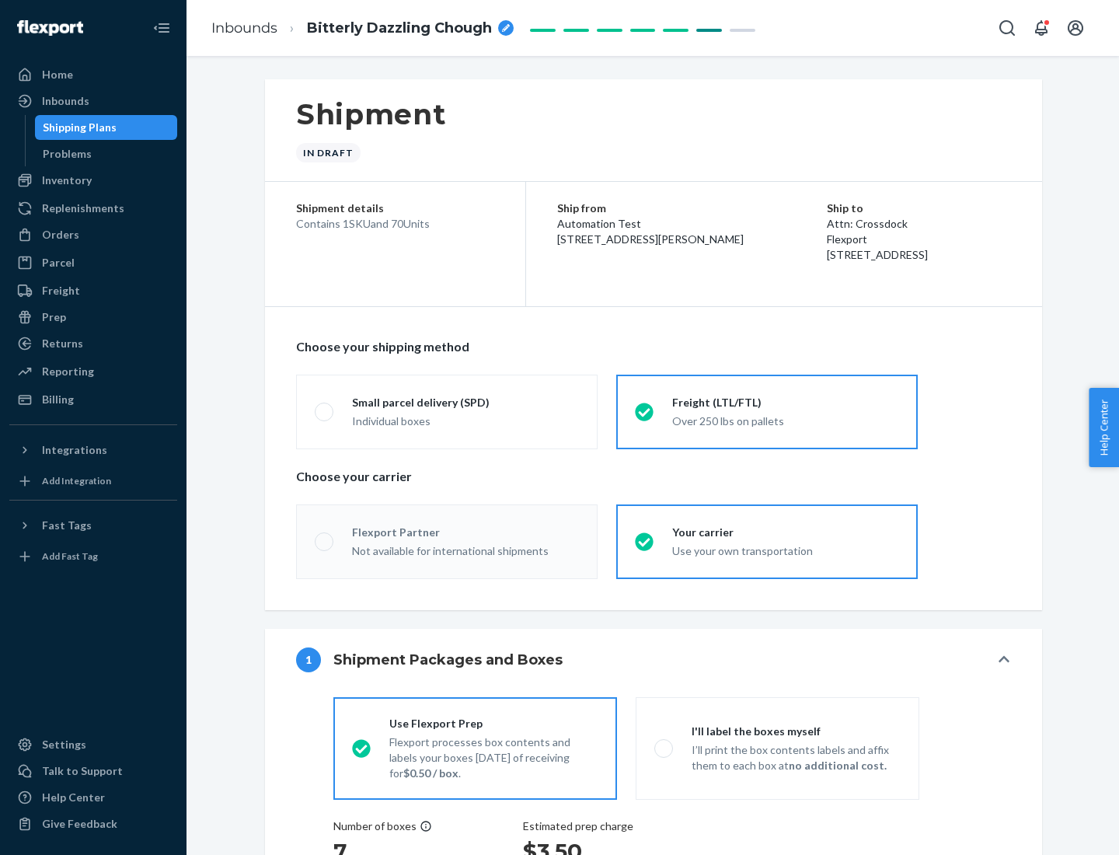
radio input "true"
radio input "false"
radio input "true"
radio input "false"
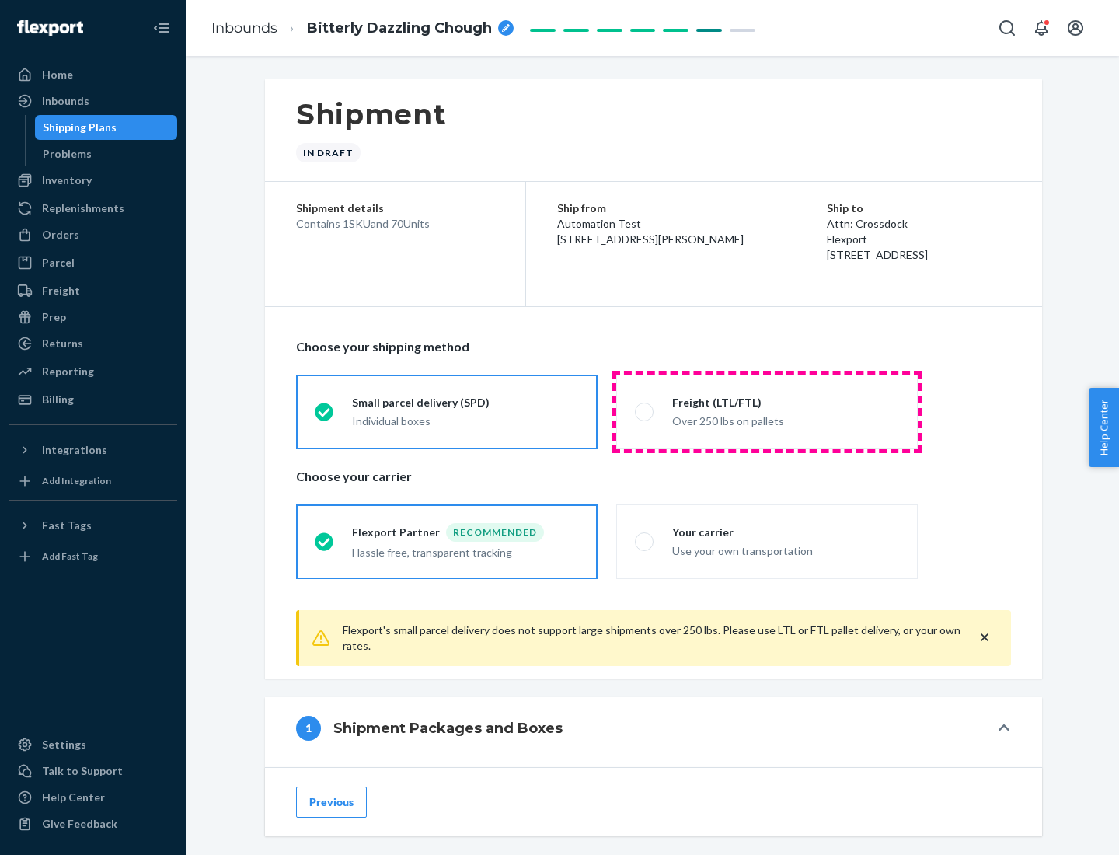
click at [767, 411] on div "Over 250 lbs on pallets" at bounding box center [785, 419] width 227 height 19
click at [645, 411] on input "Freight (LTL/FTL) Over 250 lbs on pallets" at bounding box center [640, 411] width 10 height 10
radio input "true"
radio input "false"
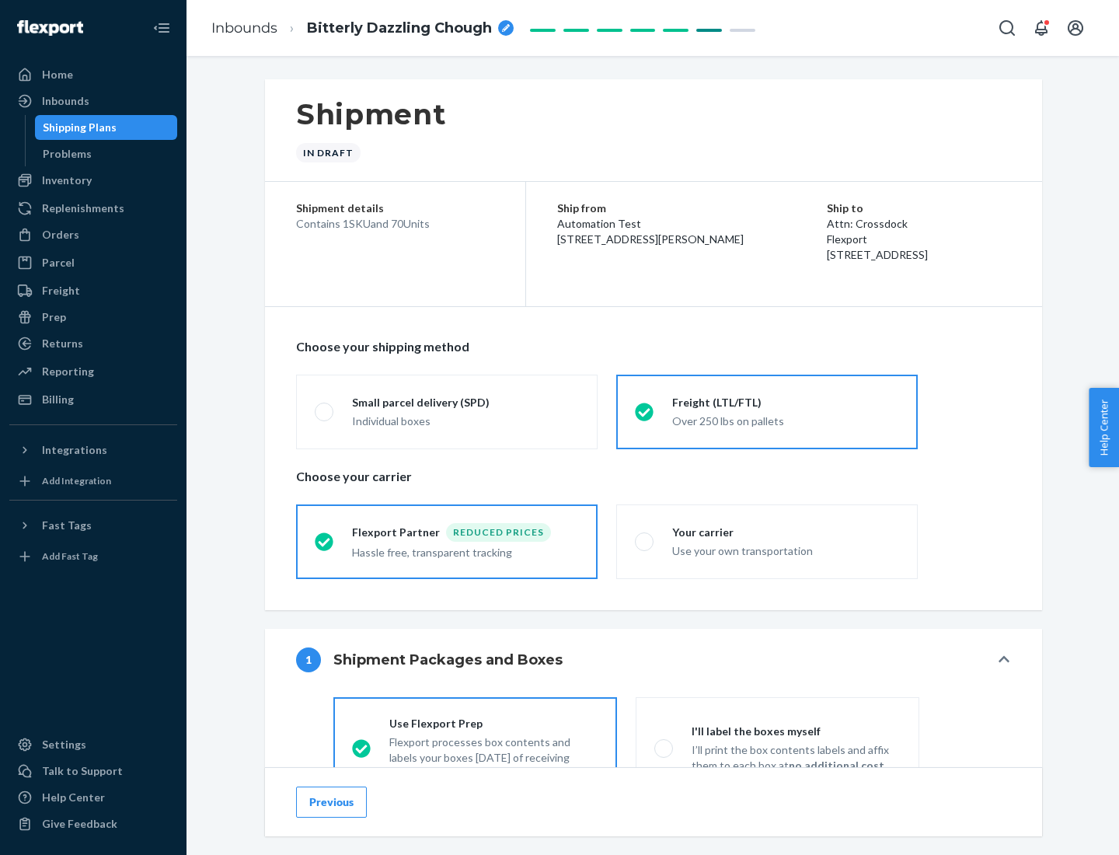
scroll to position [86, 0]
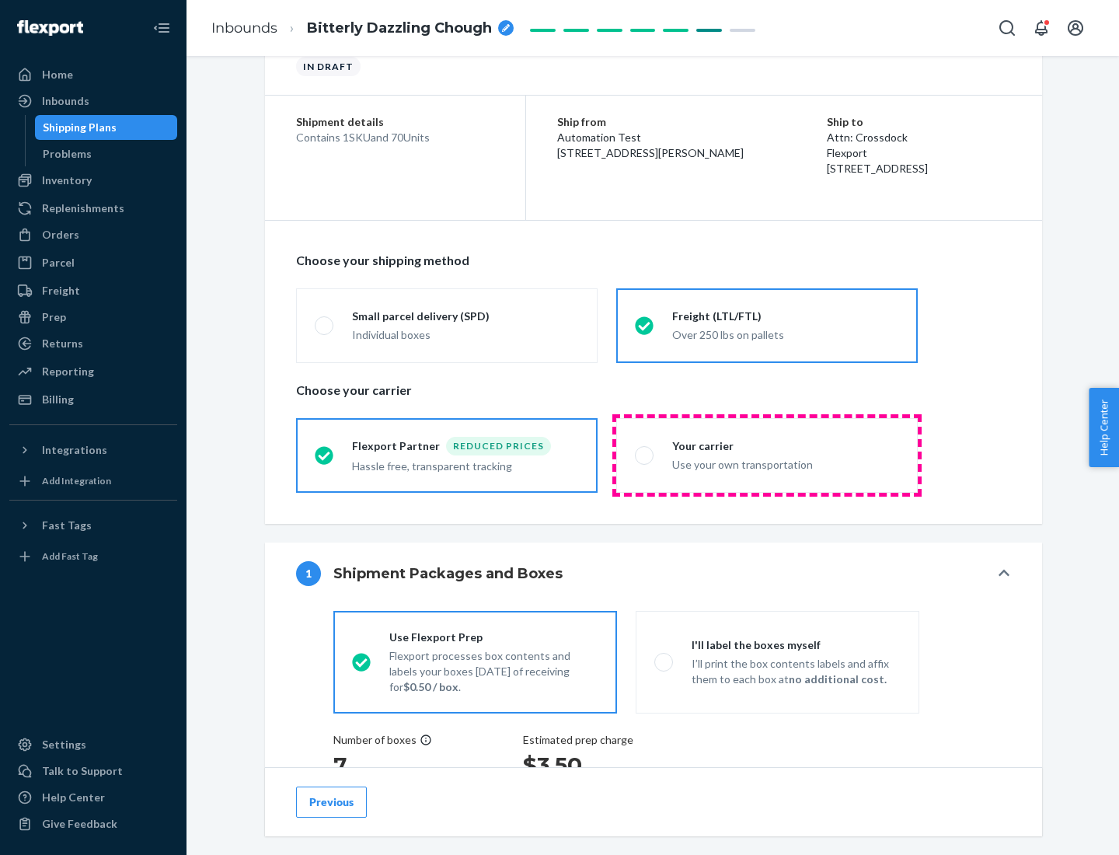
click at [767, 455] on div "Use your own transportation" at bounding box center [785, 463] width 227 height 19
click at [645, 455] on input "Your carrier Use your own transportation" at bounding box center [640, 455] width 10 height 10
radio input "true"
radio input "false"
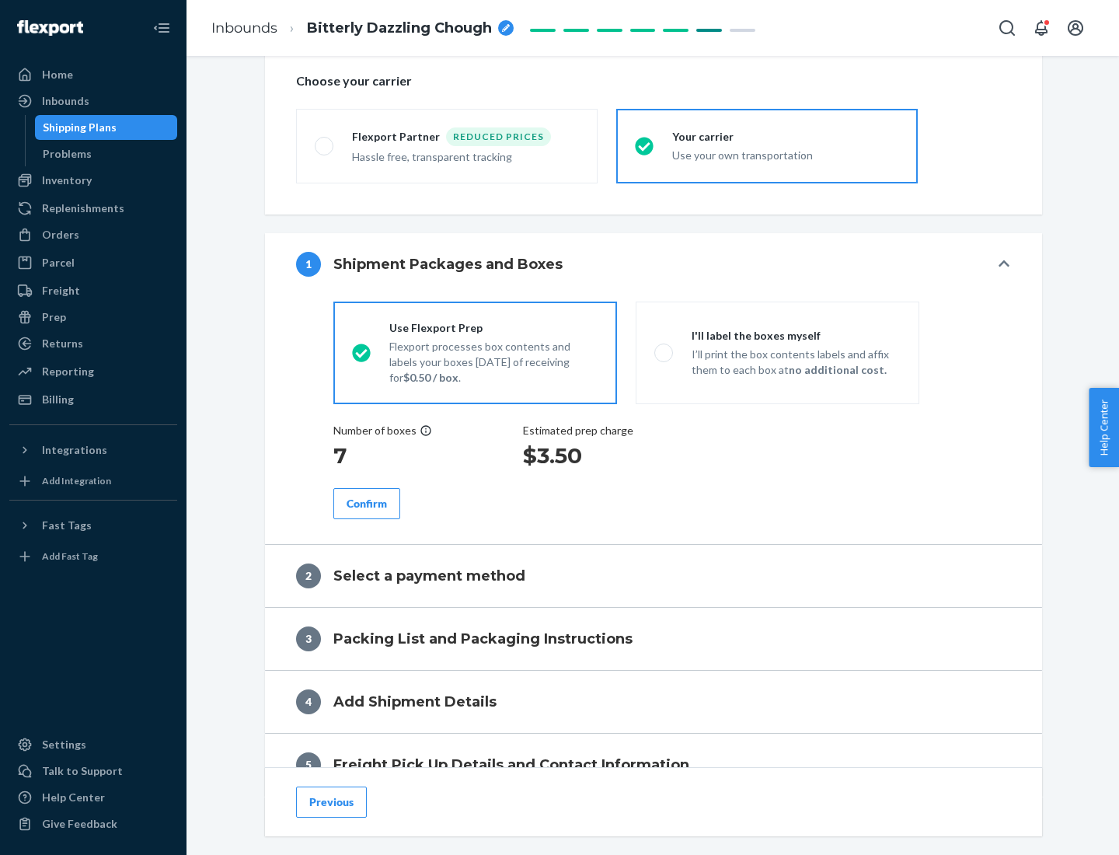
scroll to position [293, 0]
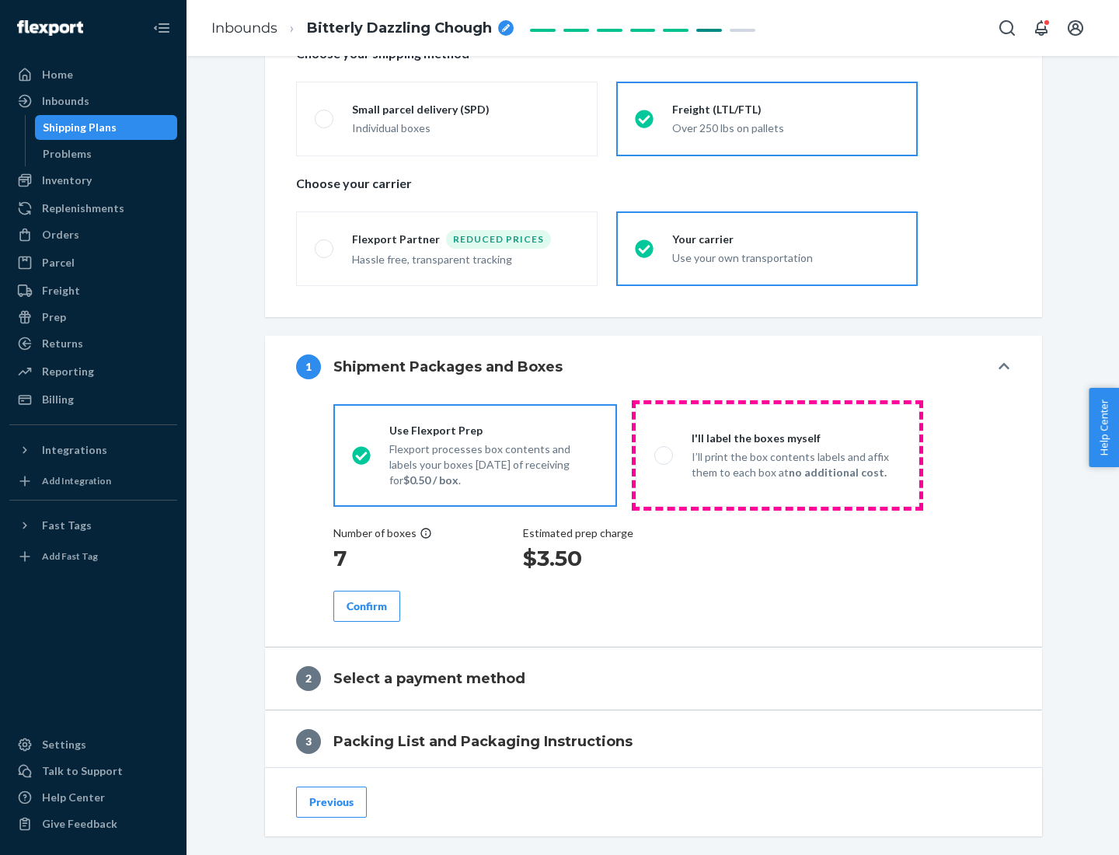
click at [777, 455] on p "I’ll print the box contents labels and affix them to each box at no additional …" at bounding box center [796, 464] width 209 height 31
click at [664, 455] on input "I'll label the boxes myself I’ll print the box contents labels and affix them t…" at bounding box center [659, 455] width 10 height 10
radio input "true"
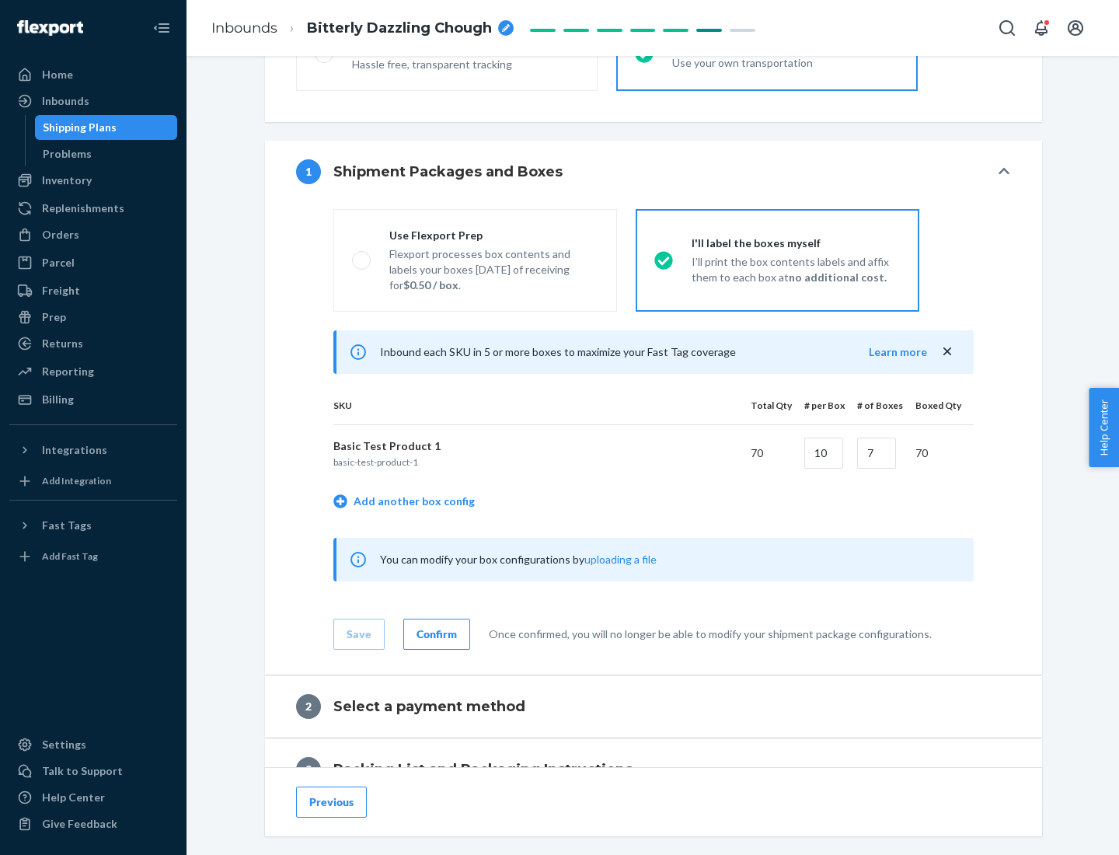
scroll to position [268, 0]
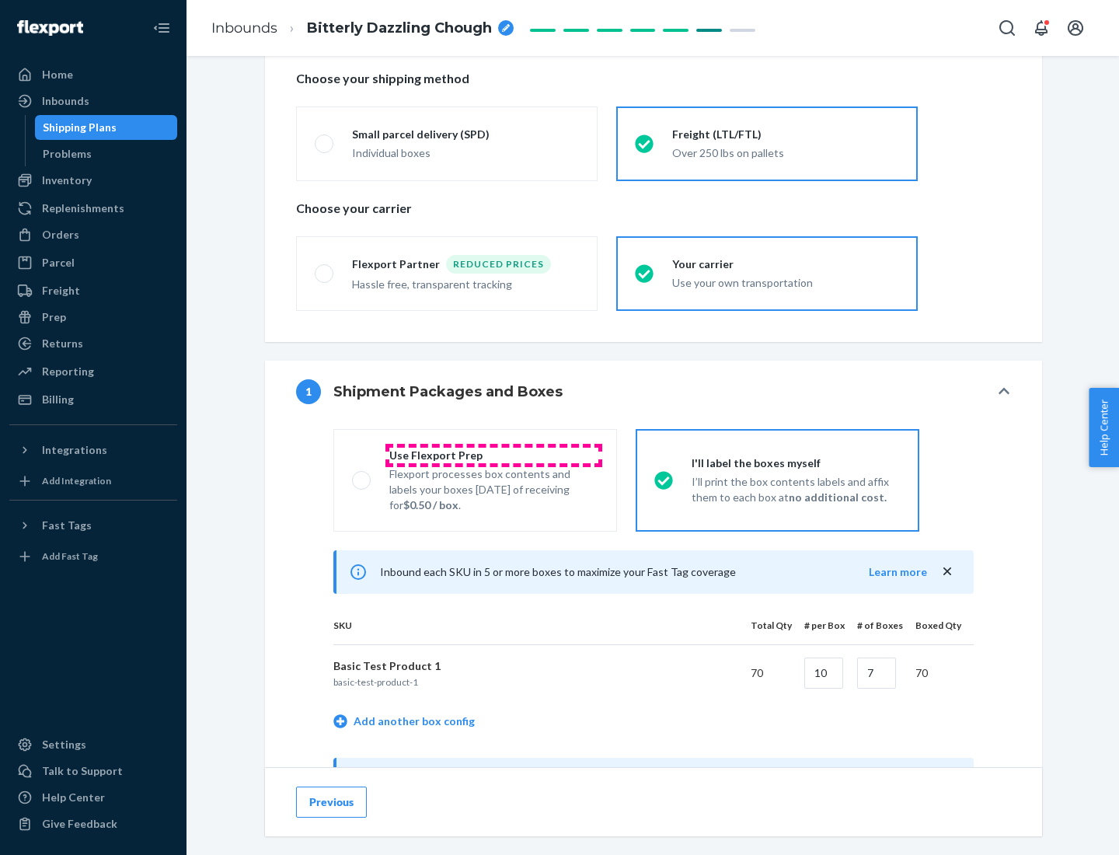
click at [494, 455] on div "Use Flexport Prep" at bounding box center [493, 456] width 209 height 16
click at [362, 475] on input "Use Flexport Prep Flexport processes box contents and labels your boxes [DATE] …" at bounding box center [357, 480] width 10 height 10
radio input "true"
radio input "false"
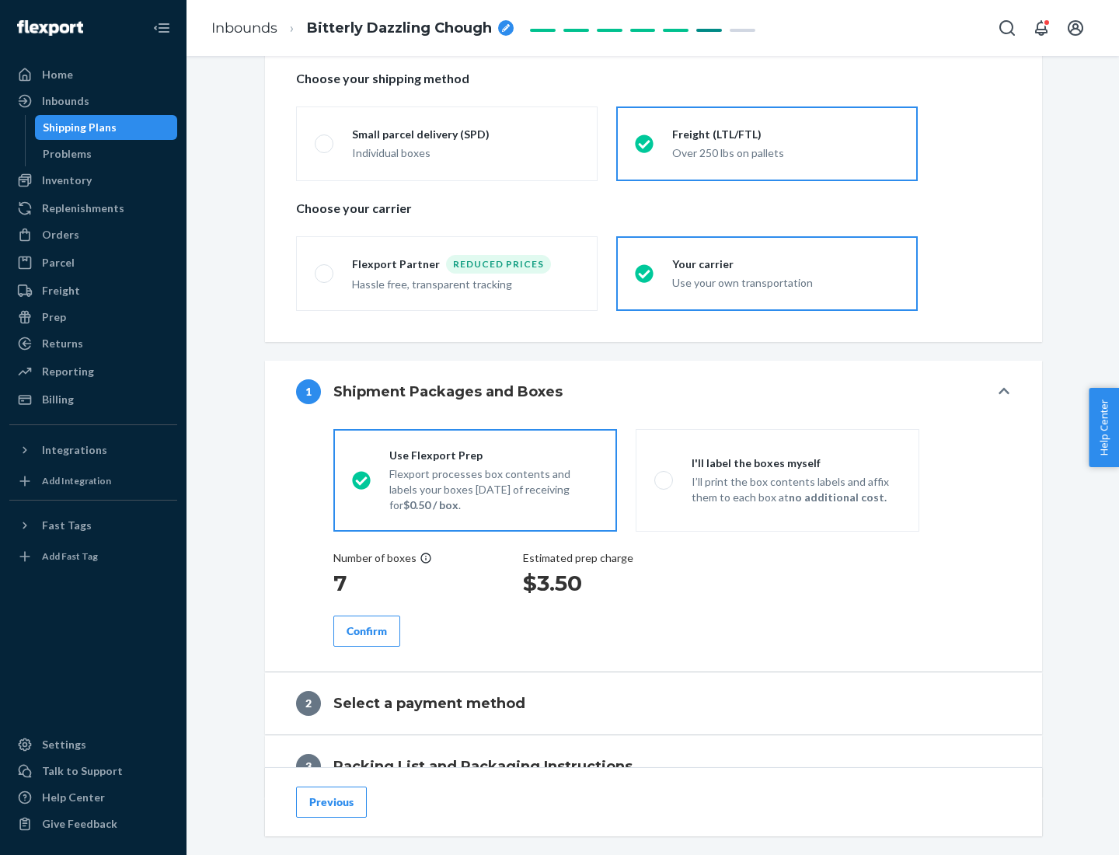
scroll to position [444, 0]
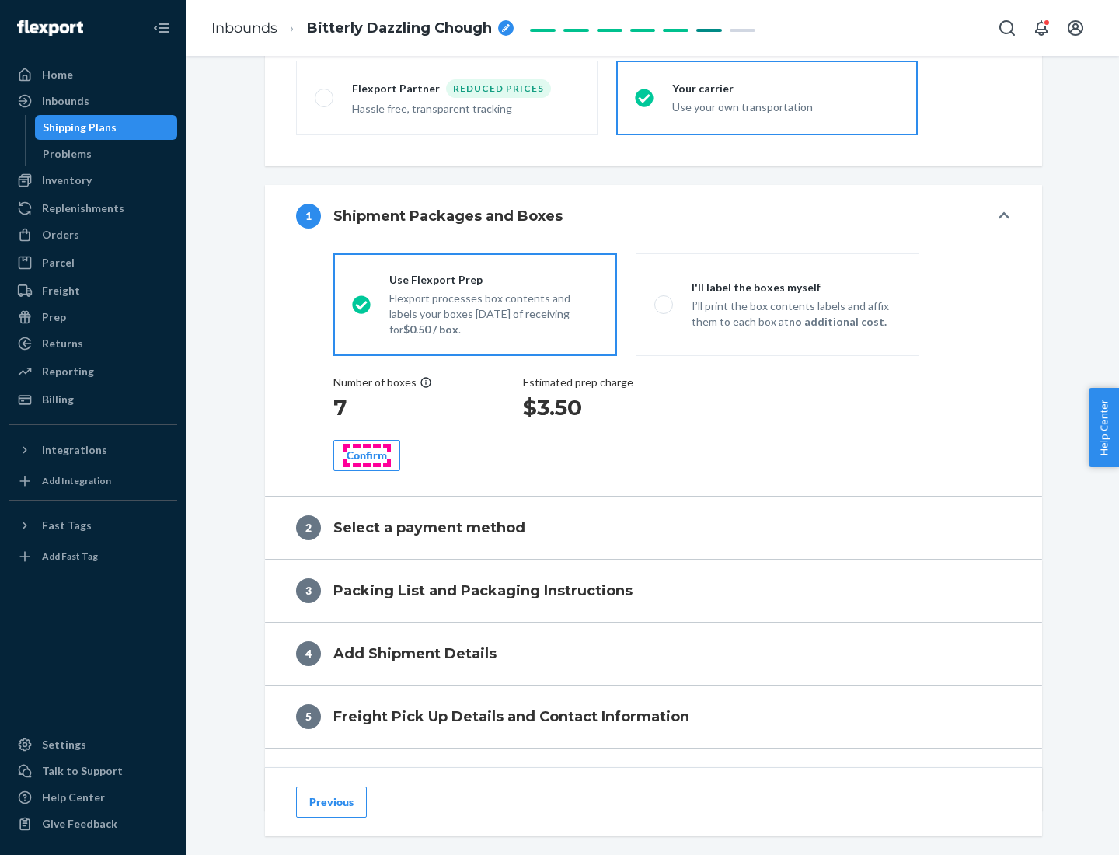
click at [367, 455] on div "Confirm" at bounding box center [367, 456] width 40 height 16
radio input "false"
